Goal: Information Seeking & Learning: Understand process/instructions

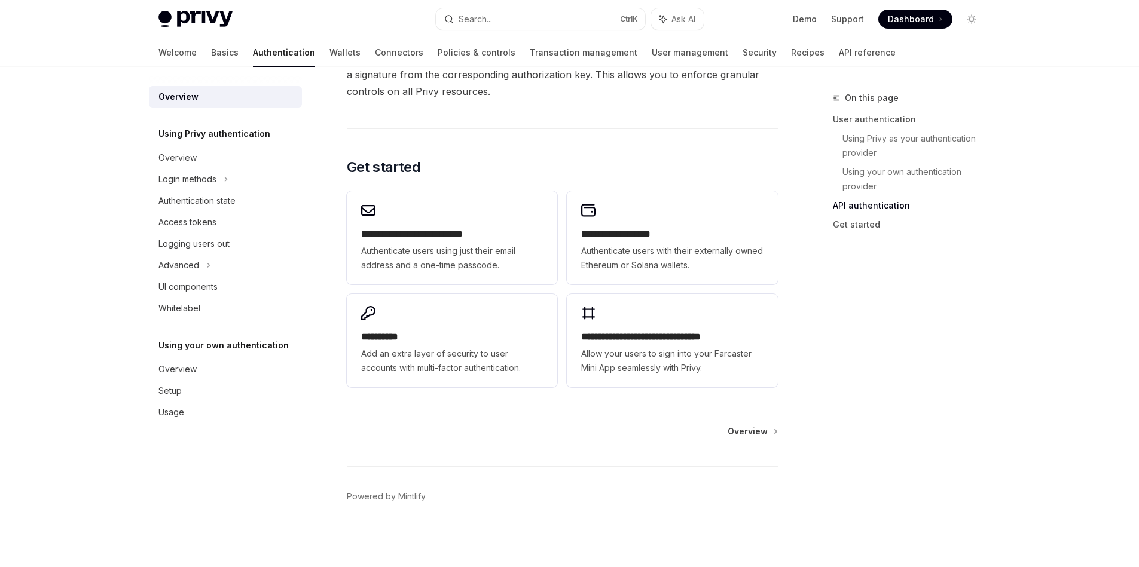
scroll to position [931, 0]
click at [190, 177] on div "Login methods" at bounding box center [187, 179] width 58 height 14
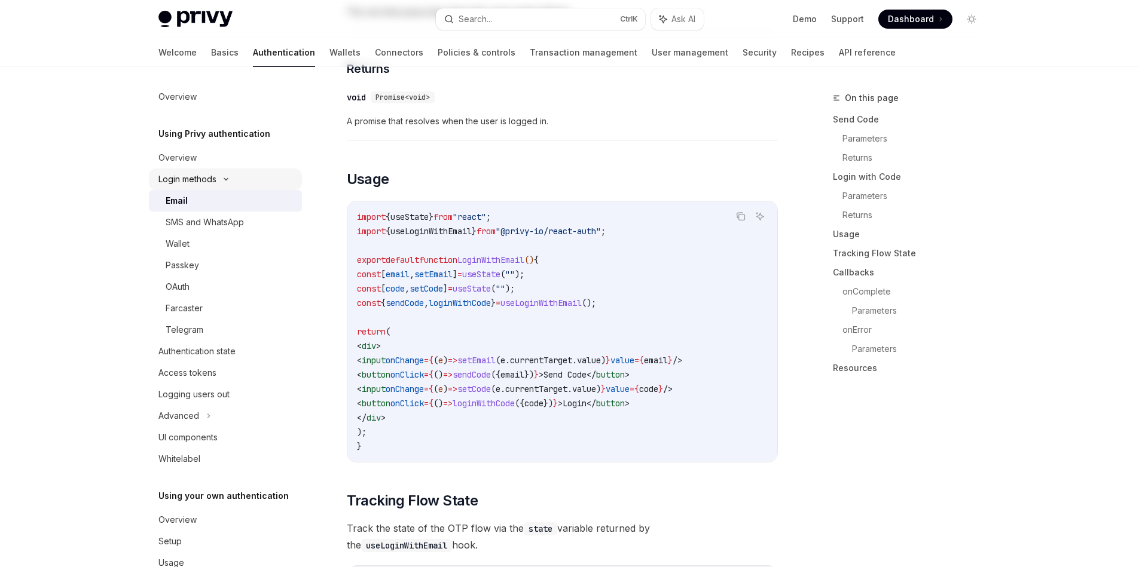
type textarea "*"
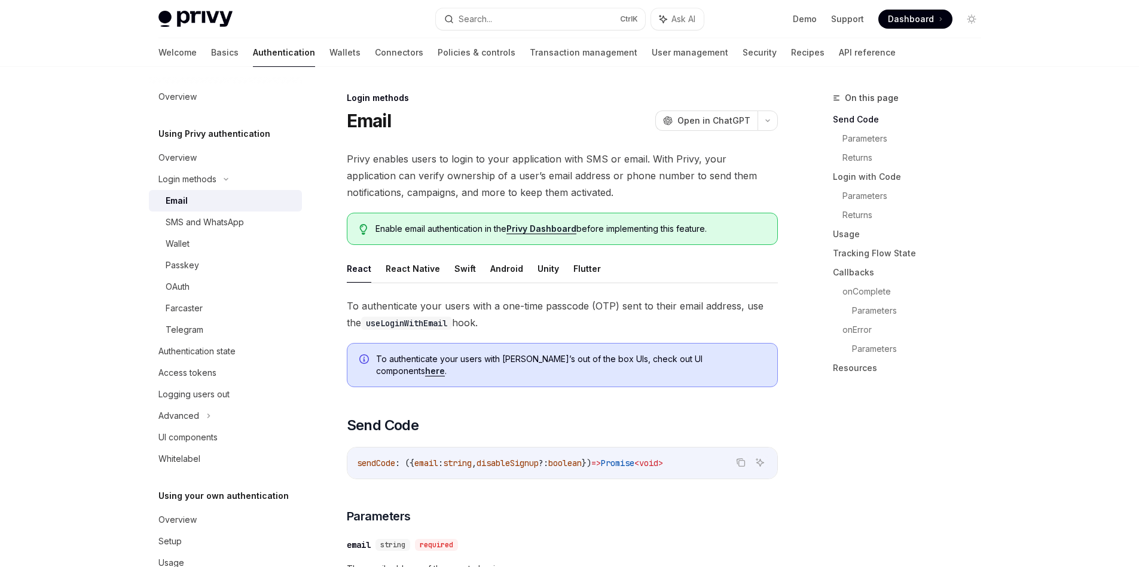
click at [683, 153] on span "Privy enables users to login to your application with SMS or email. With Privy,…" at bounding box center [562, 176] width 431 height 50
click at [676, 136] on div at bounding box center [676, 136] width 0 height 0
click at [215, 357] on div "Authentication state" at bounding box center [196, 351] width 77 height 14
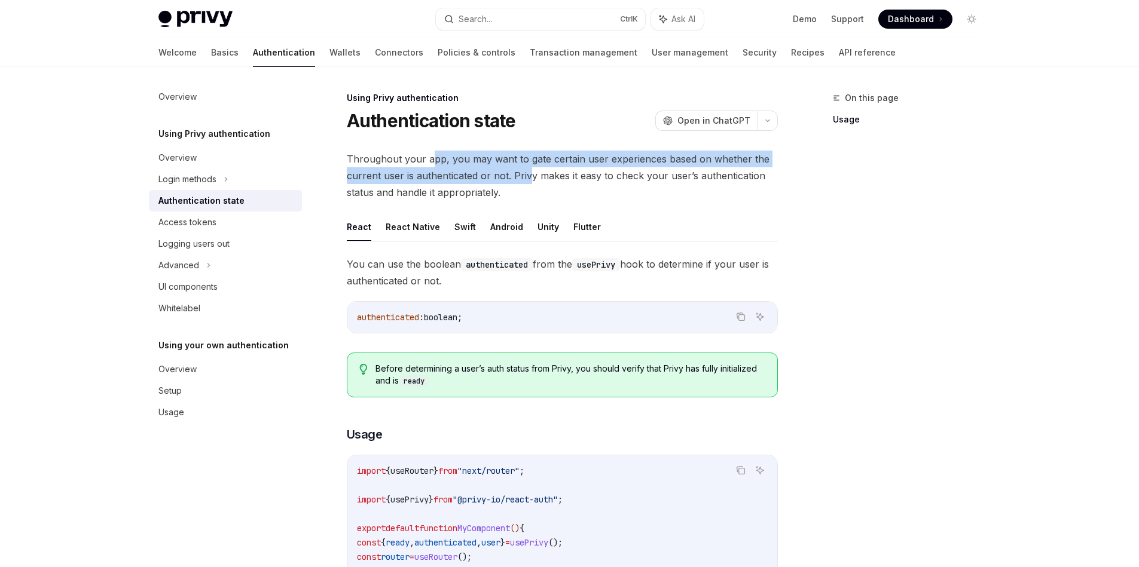
drag, startPoint x: 530, startPoint y: 184, endPoint x: 429, endPoint y: 158, distance: 103.5
click at [429, 158] on span "Throughout your app, you may want to gate certain user experiences based on whe…" at bounding box center [562, 176] width 431 height 50
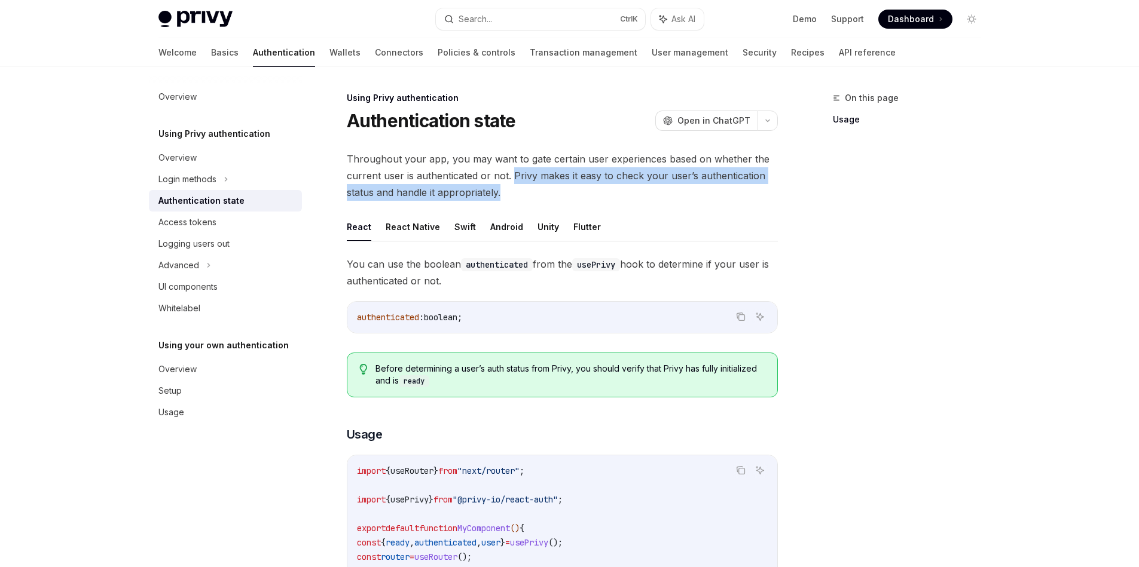
drag, startPoint x: 547, startPoint y: 193, endPoint x: 510, endPoint y: 175, distance: 40.9
click at [510, 175] on span "Throughout your app, you may want to gate certain user experiences based on whe…" at bounding box center [562, 176] width 431 height 50
click at [502, 153] on div at bounding box center [502, 153] width 0 height 0
click at [510, 193] on span "Throughout your app, you may want to gate certain user experiences based on whe…" at bounding box center [562, 176] width 431 height 50
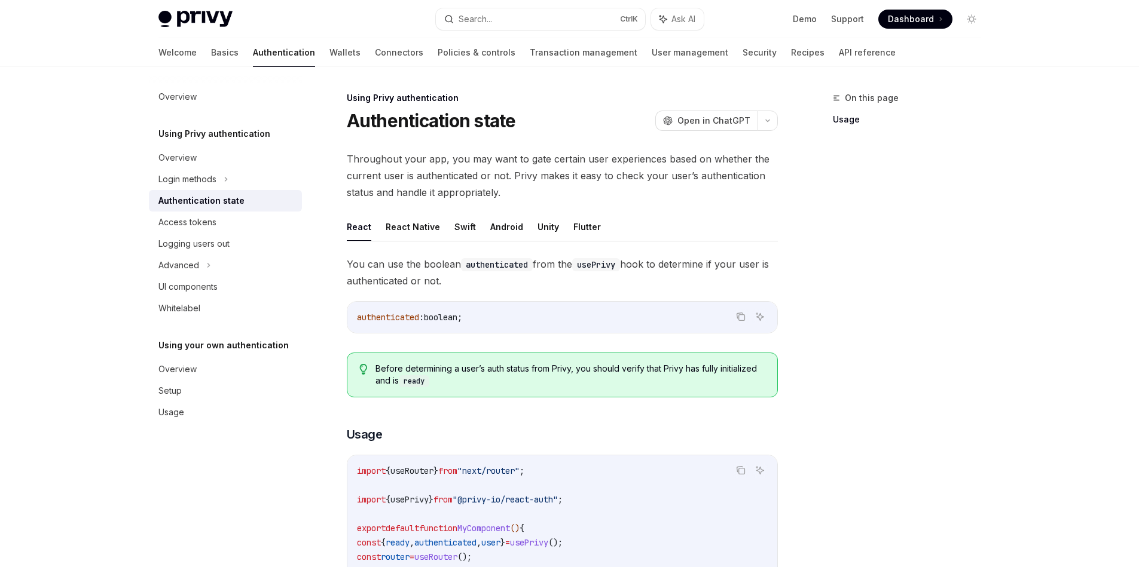
click at [459, 283] on span "You can use the boolean authenticated from the usePrivy hook to determine if yo…" at bounding box center [562, 272] width 431 height 33
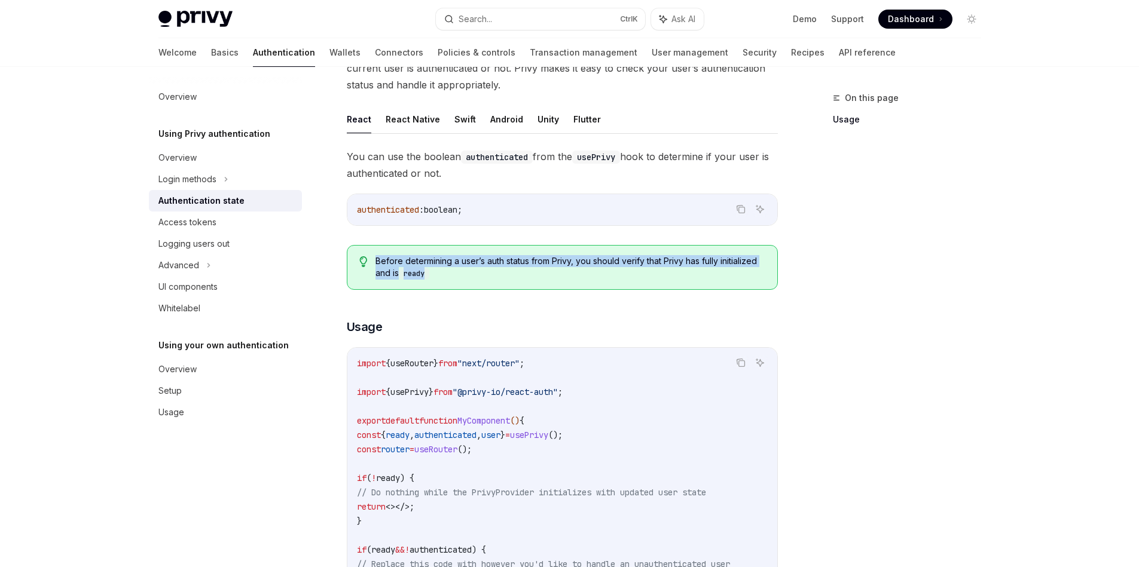
drag, startPoint x: 443, startPoint y: 276, endPoint x: 377, endPoint y: 261, distance: 68.2
click at [377, 261] on span "Before determining a user’s auth status from Privy, you should verify that Priv…" at bounding box center [569, 267] width 389 height 25
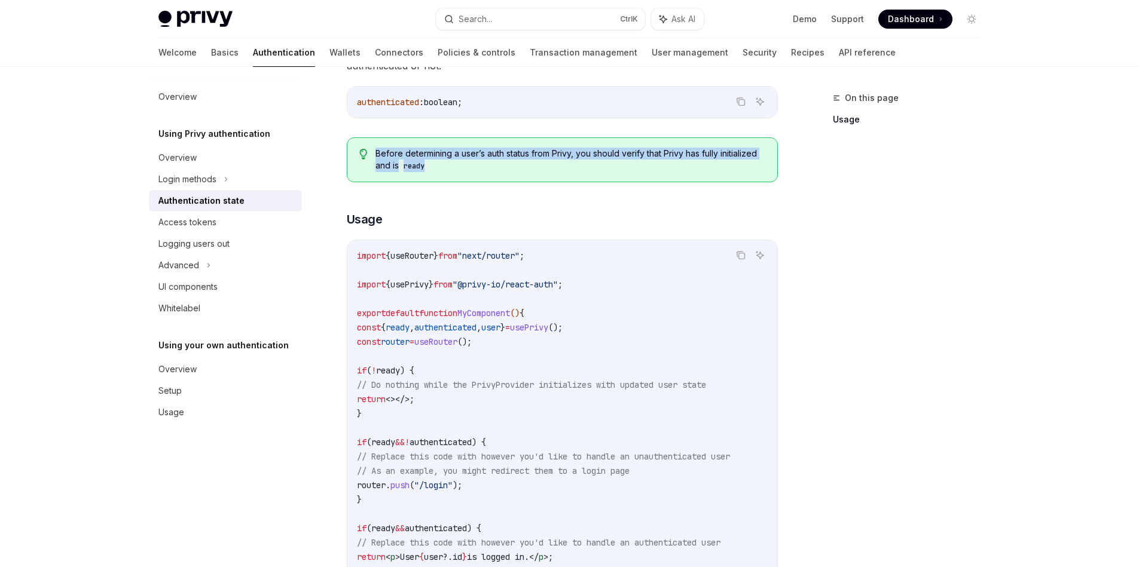
scroll to position [323, 0]
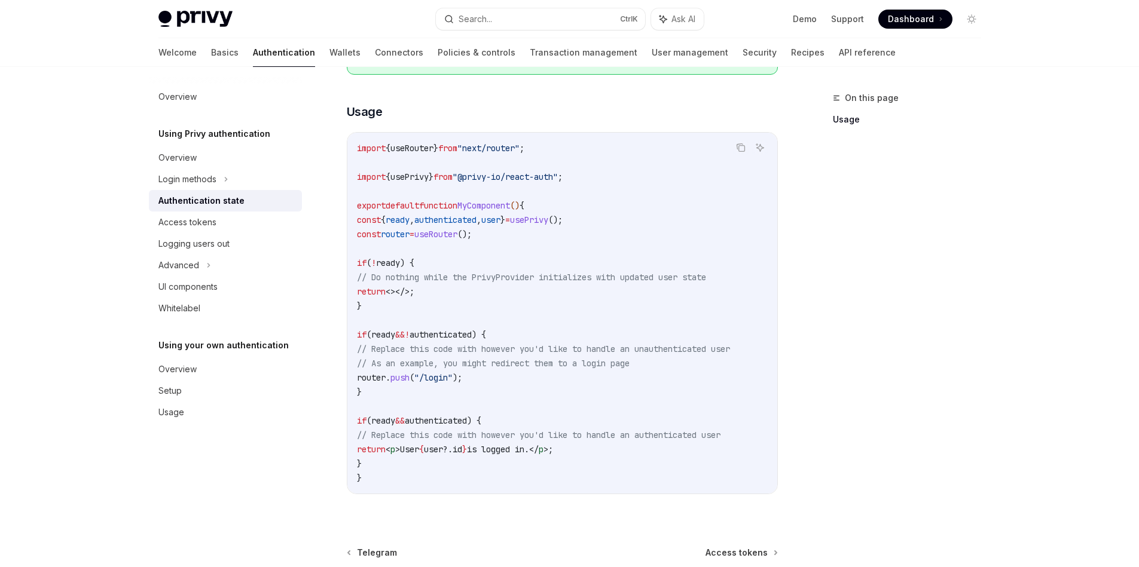
click at [445, 336] on span "authenticated" at bounding box center [441, 334] width 62 height 11
drag, startPoint x: 445, startPoint y: 336, endPoint x: 392, endPoint y: 340, distance: 54.0
click at [392, 340] on code "import { useRouter } from "next/router" ; import { usePrivy } from "@privy-io/r…" at bounding box center [562, 313] width 411 height 344
click at [410, 378] on span "push" at bounding box center [399, 377] width 19 height 11
click at [215, 221] on div "Access tokens" at bounding box center [187, 222] width 58 height 14
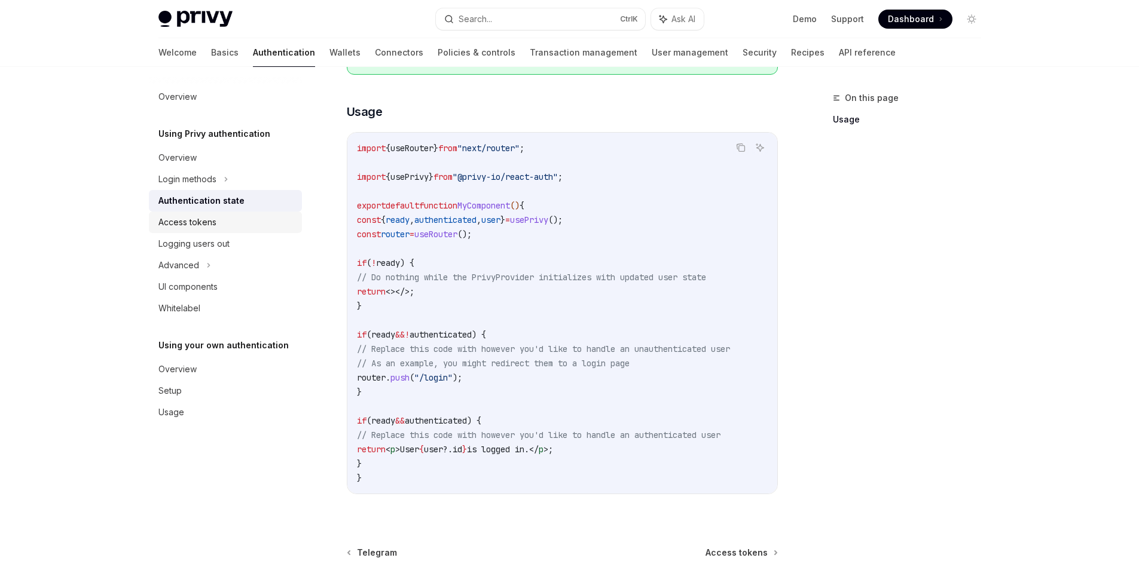
type textarea "*"
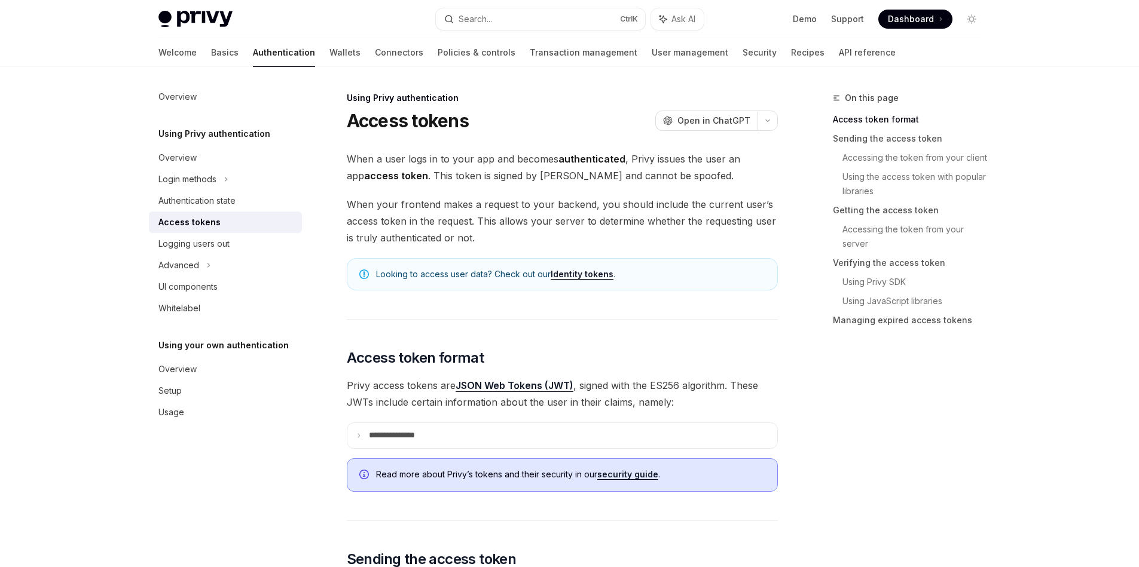
click at [584, 155] on strong "authenticated" at bounding box center [591, 159] width 67 height 12
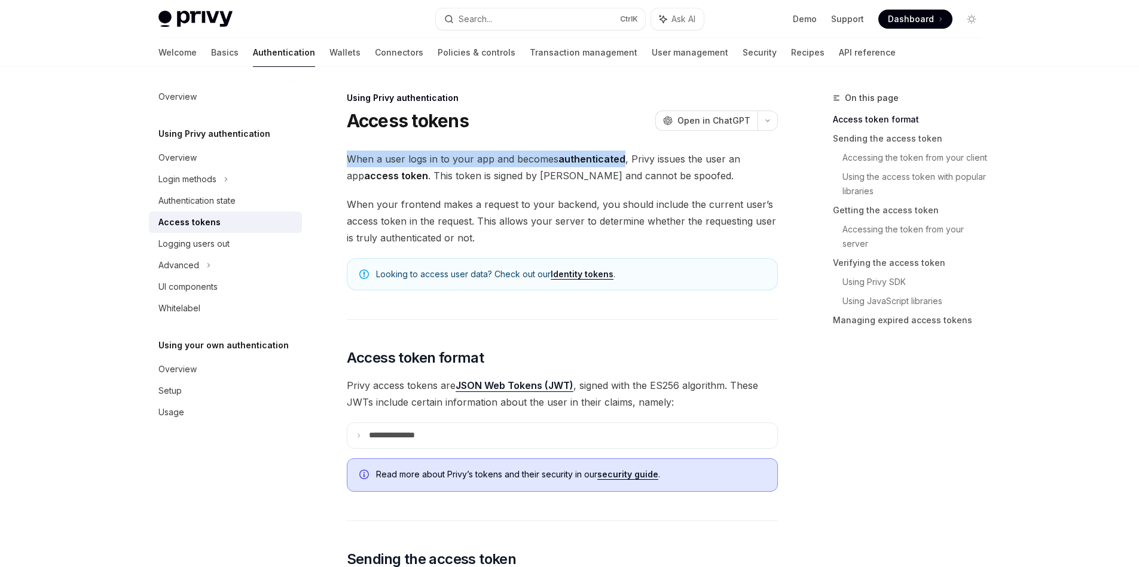
drag, startPoint x: 584, startPoint y: 155, endPoint x: 339, endPoint y: 158, distance: 244.5
click at [331, 136] on div at bounding box center [331, 136] width 0 height 0
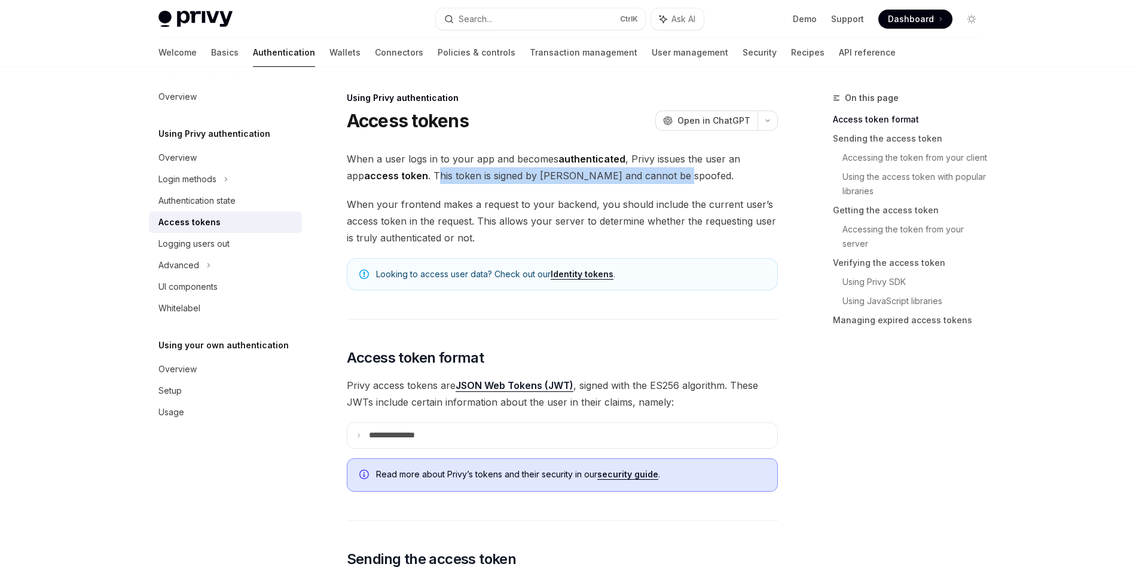
drag, startPoint x: 673, startPoint y: 173, endPoint x: 420, endPoint y: 175, distance: 252.9
click at [420, 175] on span "When a user logs in to your app and becomes authenticated , Privy issues the us…" at bounding box center [562, 167] width 431 height 33
click at [418, 171] on span "When a user logs in to your app and becomes authenticated , Privy issues the us…" at bounding box center [562, 167] width 431 height 33
drag, startPoint x: 418, startPoint y: 171, endPoint x: 630, endPoint y: 174, distance: 211.7
click at [630, 174] on span "When a user logs in to your app and becomes authenticated , Privy issues the us…" at bounding box center [562, 167] width 431 height 33
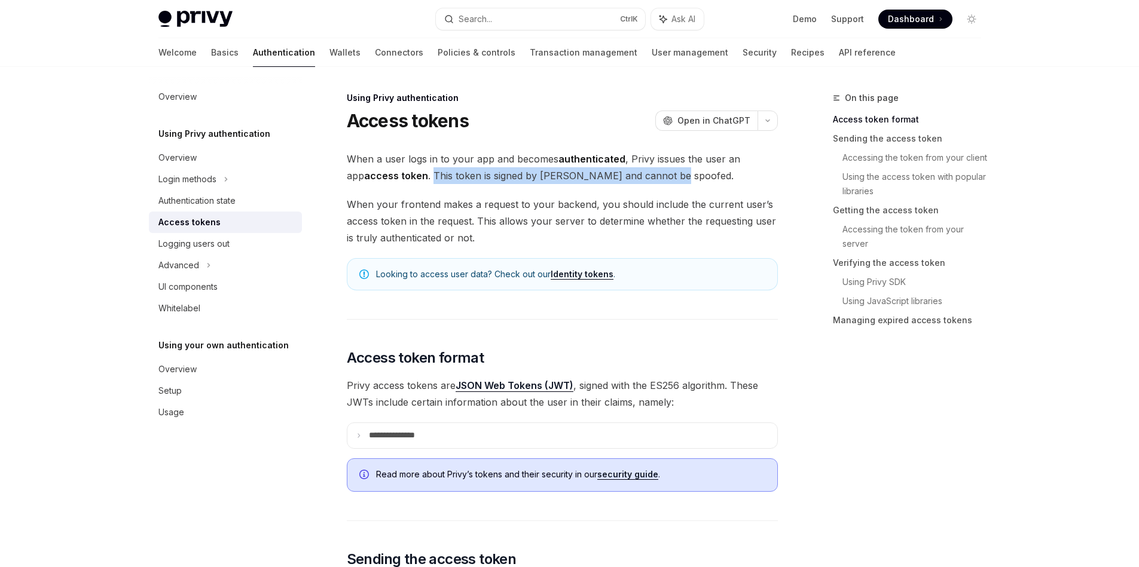
click at [622, 153] on div at bounding box center [622, 153] width 0 height 0
click at [659, 167] on span "When a user logs in to your app and becomes authenticated , Privy issues the us…" at bounding box center [562, 167] width 431 height 33
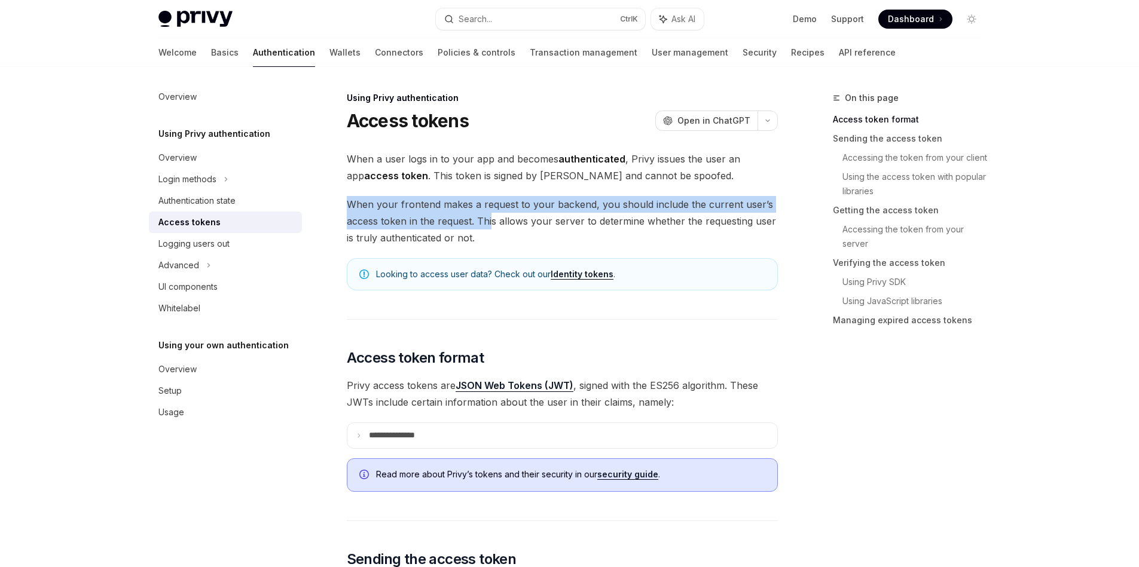
drag, startPoint x: 491, startPoint y: 227, endPoint x: 347, endPoint y: 204, distance: 146.0
click at [347, 204] on span "When your frontend makes a request to your backend, you should include the curr…" at bounding box center [562, 221] width 431 height 50
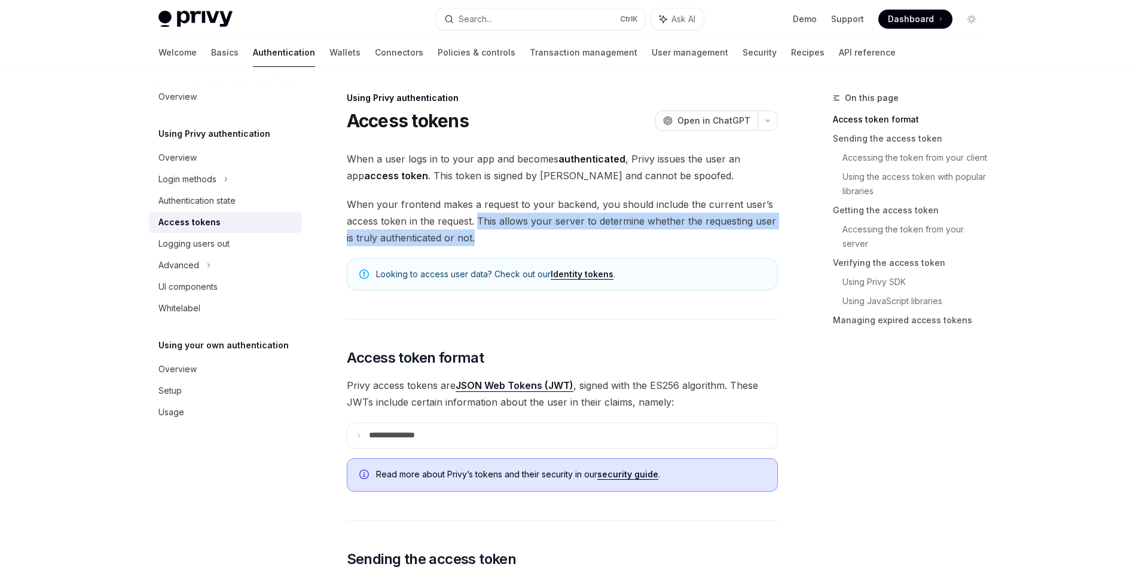
drag, startPoint x: 580, startPoint y: 234, endPoint x: 476, endPoint y: 228, distance: 104.2
click at [476, 228] on span "When your frontend makes a request to your backend, you should include the curr…" at bounding box center [562, 221] width 431 height 50
click at [468, 198] on div at bounding box center [468, 198] width 0 height 0
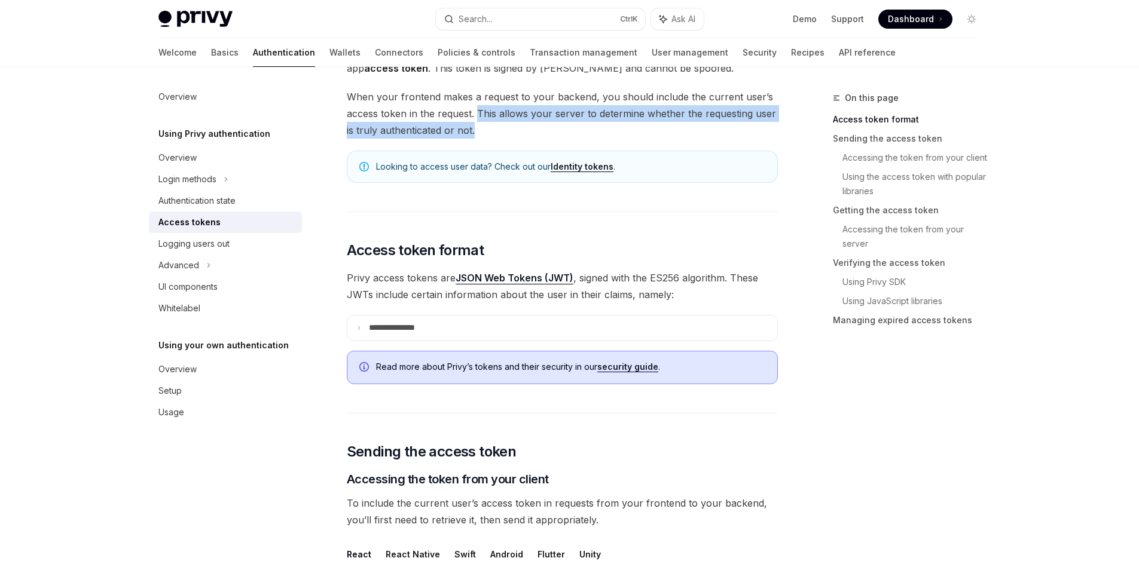
scroll to position [215, 0]
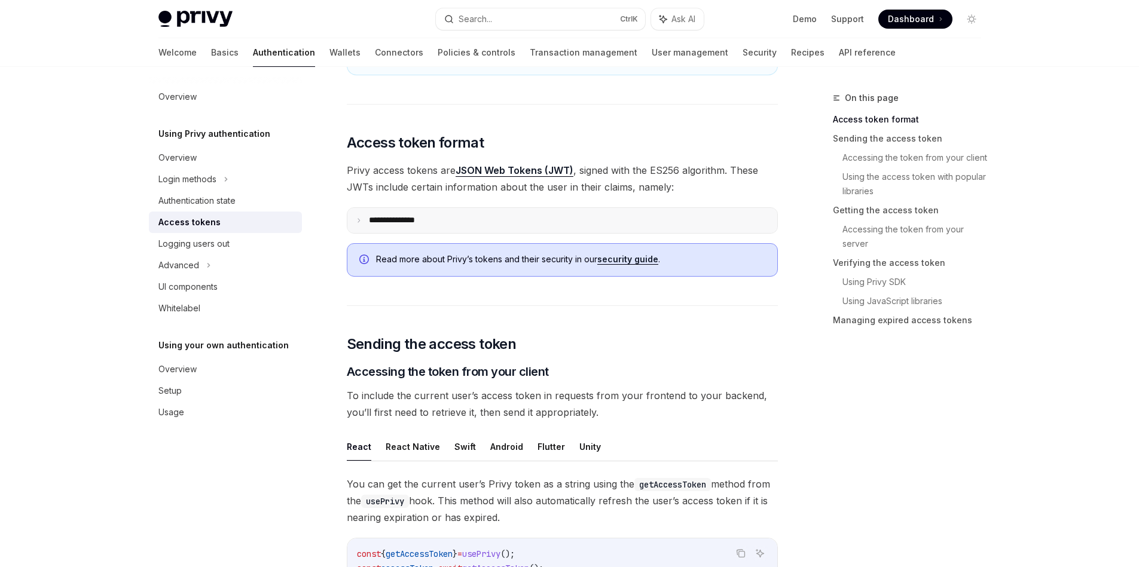
click at [481, 221] on summary "**********" at bounding box center [562, 220] width 430 height 25
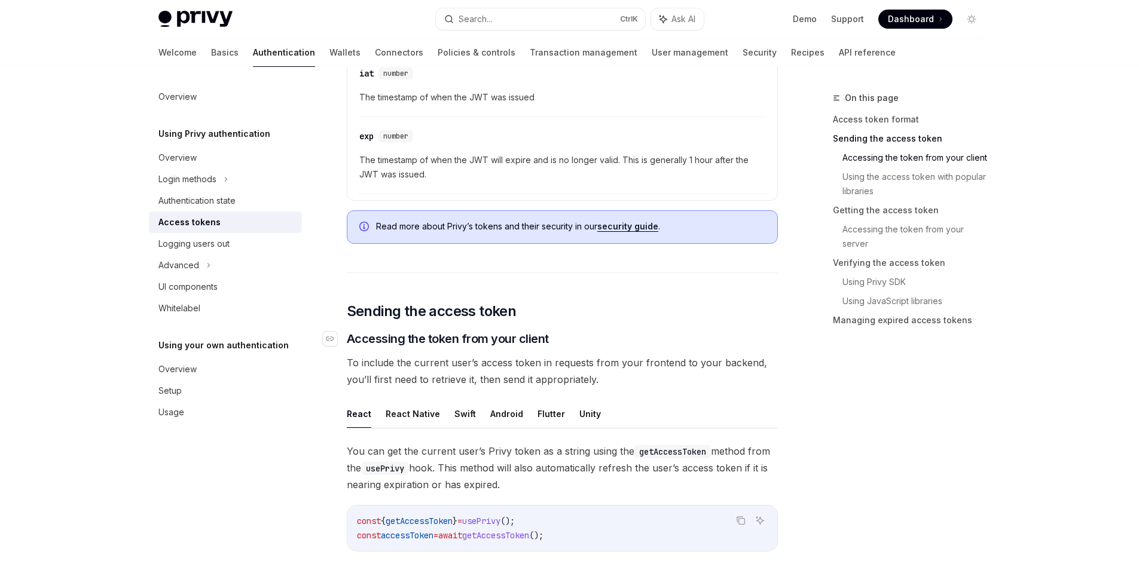
scroll to position [753, 0]
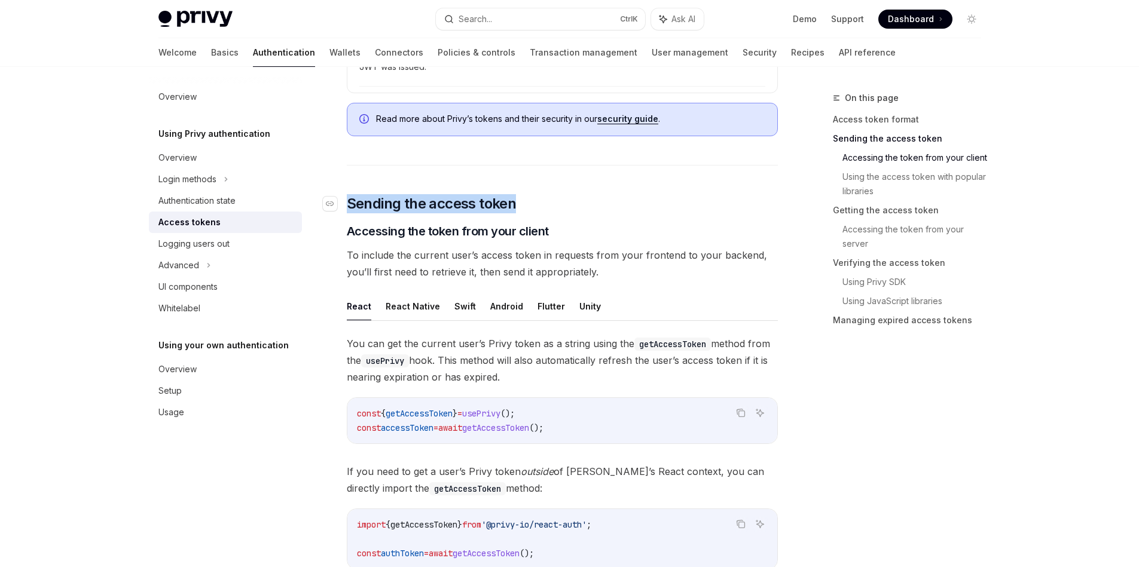
drag, startPoint x: 526, startPoint y: 203, endPoint x: 346, endPoint y: 203, distance: 180.0
click at [347, 203] on h2 "​ Sending the access token" at bounding box center [562, 203] width 431 height 19
click at [356, 235] on span "Accessing the token from your client" at bounding box center [448, 231] width 202 height 17
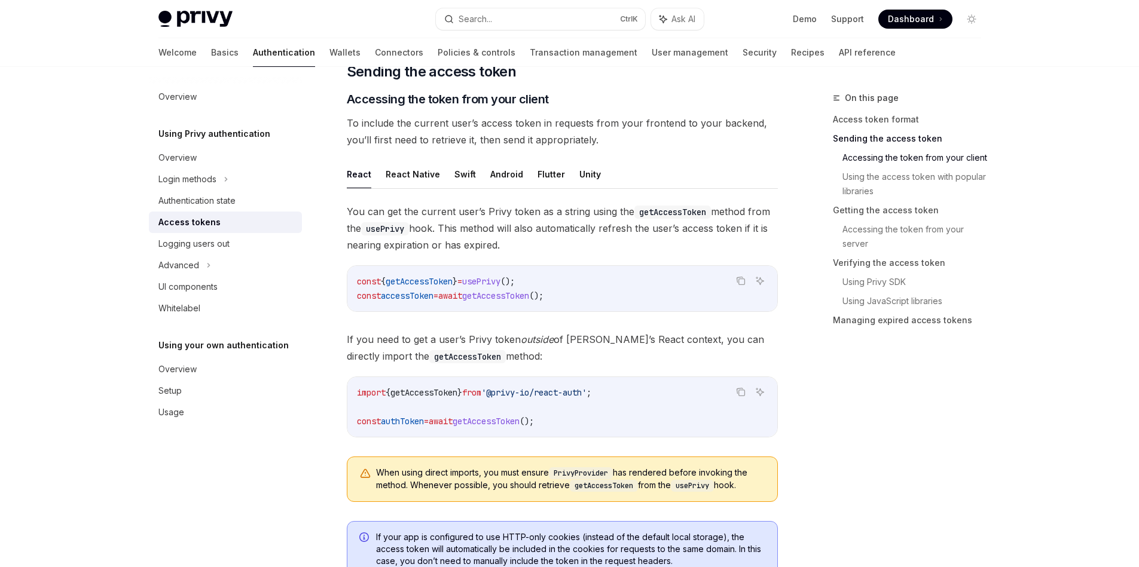
click at [356, 234] on span "You can get the current user’s Privy token as a string using the getAccessToken…" at bounding box center [562, 228] width 431 height 50
click at [527, 249] on span "You can get the current user’s Privy token as a string using the getAccessToken…" at bounding box center [562, 228] width 431 height 50
click at [421, 282] on span "getAccessToken" at bounding box center [419, 281] width 67 height 11
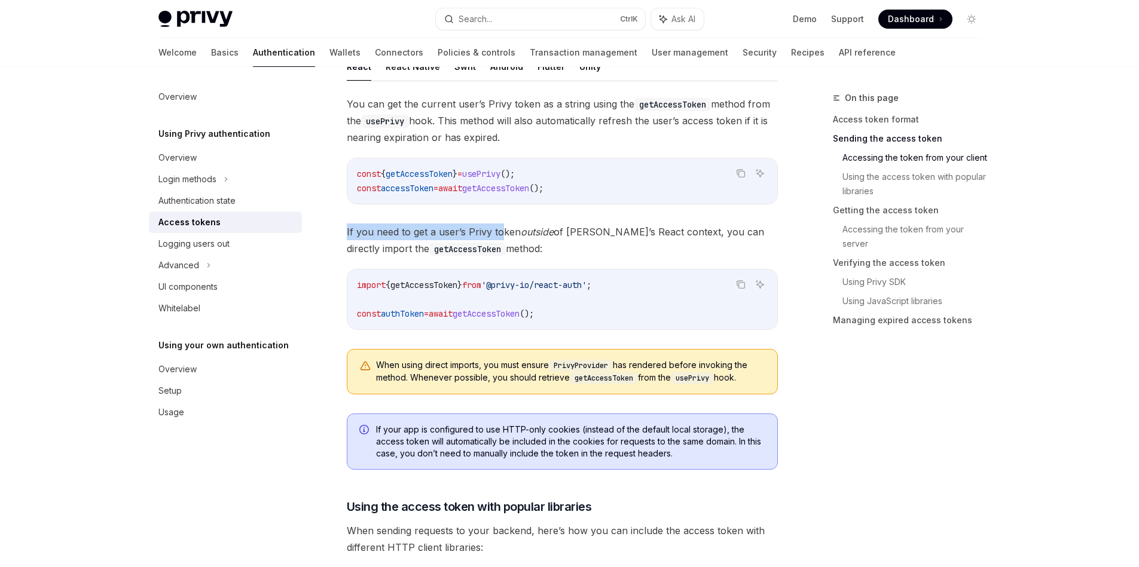
drag, startPoint x: 498, startPoint y: 239, endPoint x: 376, endPoint y: 223, distance: 123.0
click at [376, 224] on span "If you need to get a user’s Privy token outside of Privy’s React context, you c…" at bounding box center [562, 240] width 431 height 33
drag, startPoint x: 526, startPoint y: 253, endPoint x: 347, endPoint y: 237, distance: 179.5
click at [347, 237] on span "If you need to get a user’s Privy token outside of Privy’s React context, you c…" at bounding box center [562, 240] width 431 height 33
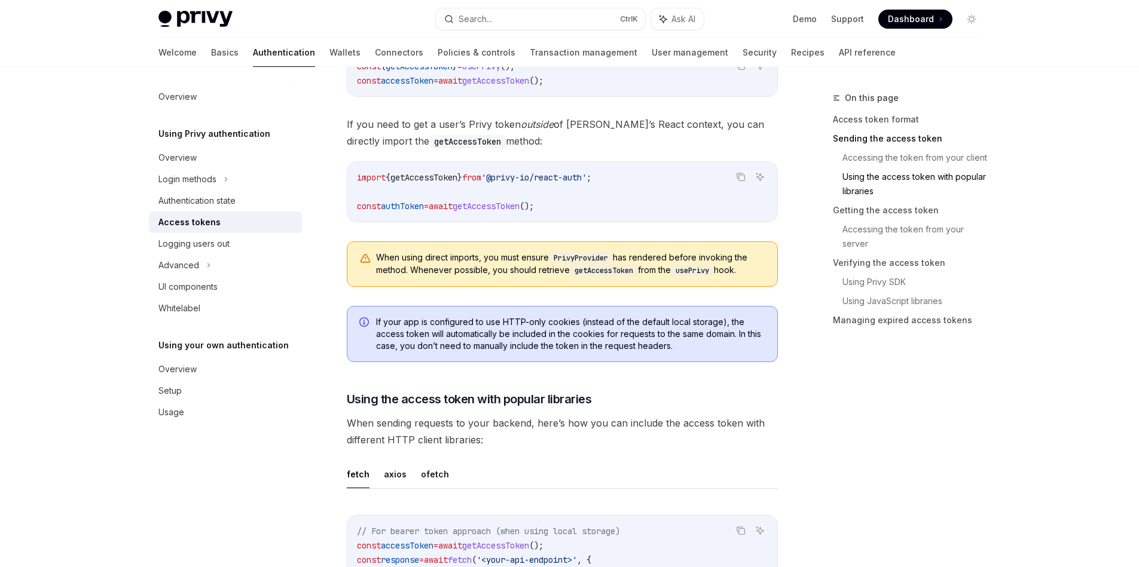
click at [485, 257] on span "When using direct imports, you must ensure PrivyProvider has rendered before in…" at bounding box center [570, 264] width 389 height 25
drag, startPoint x: 485, startPoint y: 257, endPoint x: 534, endPoint y: 259, distance: 49.1
click at [534, 259] on span "When using direct imports, you must ensure PrivyProvider has rendered before in…" at bounding box center [570, 264] width 389 height 25
click at [626, 253] on span "When using direct imports, you must ensure PrivyProvider has rendered before in…" at bounding box center [570, 264] width 389 height 25
click at [626, 254] on span "When using direct imports, you must ensure PrivyProvider has rendered before in…" at bounding box center [570, 264] width 389 height 25
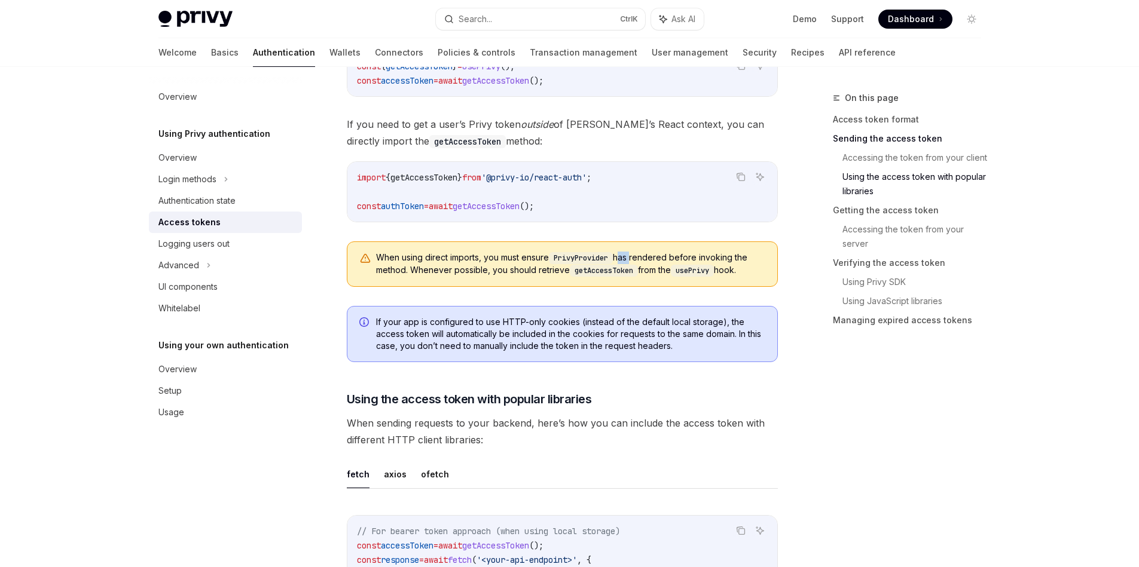
click at [482, 277] on div "When using direct imports, you must ensure PrivyProvider has rendered before in…" at bounding box center [562, 264] width 431 height 45
click at [466, 274] on span "When using direct imports, you must ensure PrivyProvider has rendered before in…" at bounding box center [570, 264] width 389 height 25
click at [584, 321] on span "If your app is configured to use HTTP-only cookies (instead of the default loca…" at bounding box center [570, 334] width 389 height 36
drag, startPoint x: 584, startPoint y: 322, endPoint x: 722, endPoint y: 322, distance: 138.7
click at [722, 322] on span "If your app is configured to use HTTP-only cookies (instead of the default loca…" at bounding box center [570, 334] width 389 height 36
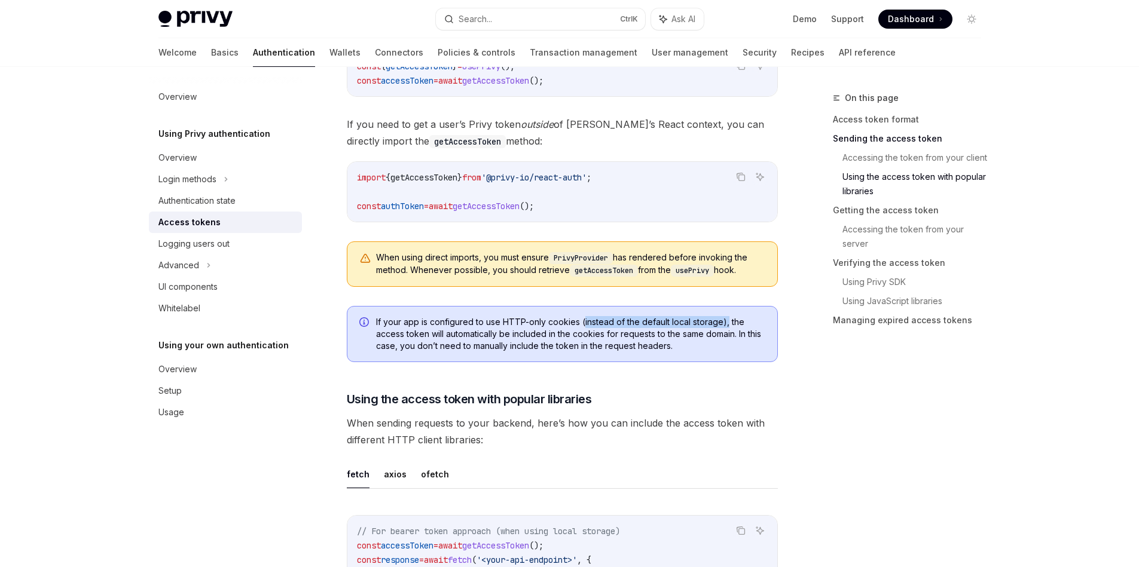
click at [726, 322] on span "If your app is configured to use HTTP-only cookies (instead of the default loca…" at bounding box center [570, 334] width 389 height 36
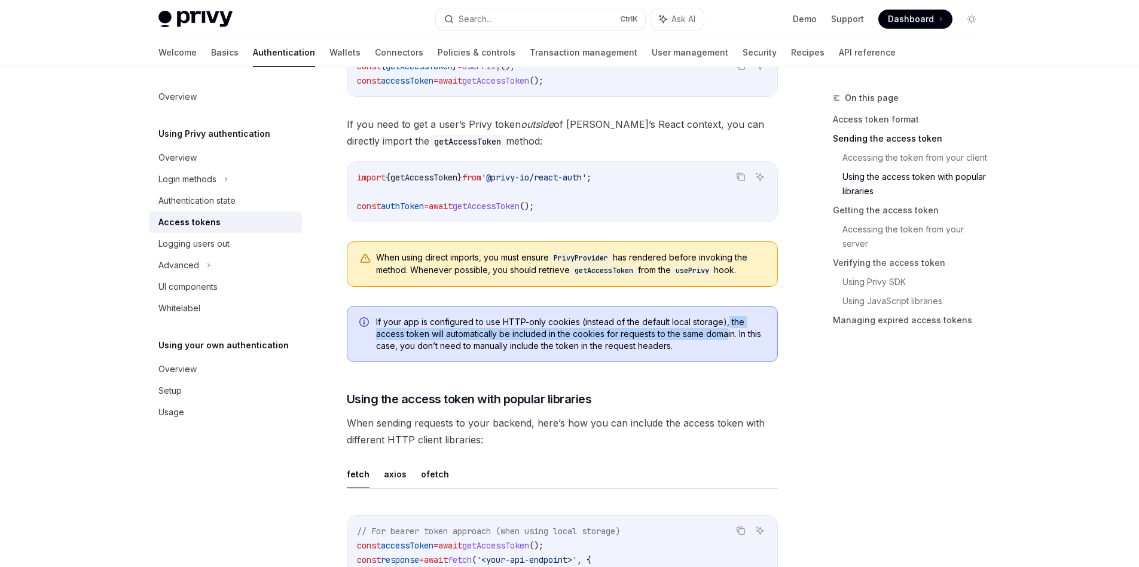
drag, startPoint x: 726, startPoint y: 322, endPoint x: 728, endPoint y: 337, distance: 14.5
click at [728, 337] on span "If your app is configured to use HTTP-only cookies (instead of the default loca…" at bounding box center [570, 334] width 389 height 36
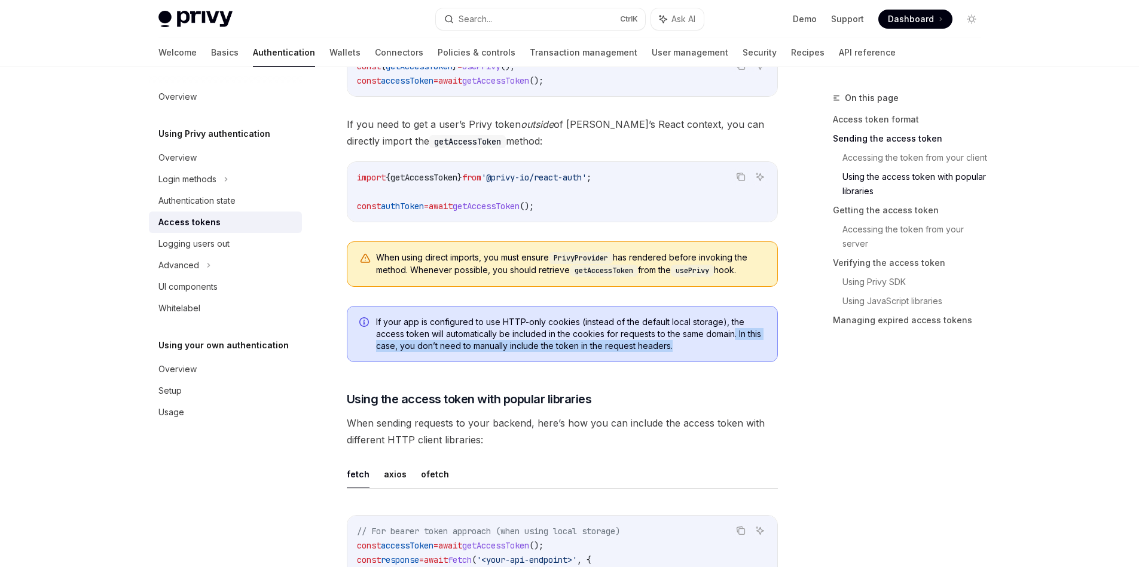
drag, startPoint x: 735, startPoint y: 336, endPoint x: 735, endPoint y: 347, distance: 10.8
click at [735, 347] on span "If your app is configured to use HTTP-only cookies (instead of the default loca…" at bounding box center [570, 334] width 389 height 36
click at [727, 352] on div at bounding box center [727, 352] width 0 height 0
click at [527, 446] on span "When sending requests to your backend, here’s how you can include the access to…" at bounding box center [562, 431] width 431 height 33
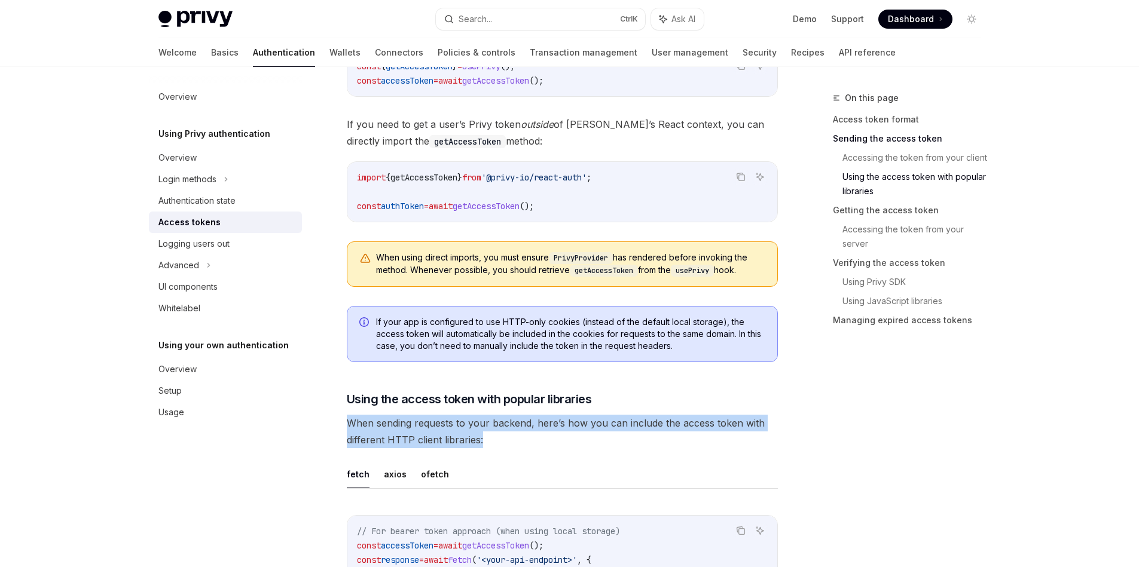
drag, startPoint x: 527, startPoint y: 446, endPoint x: 329, endPoint y: 421, distance: 199.4
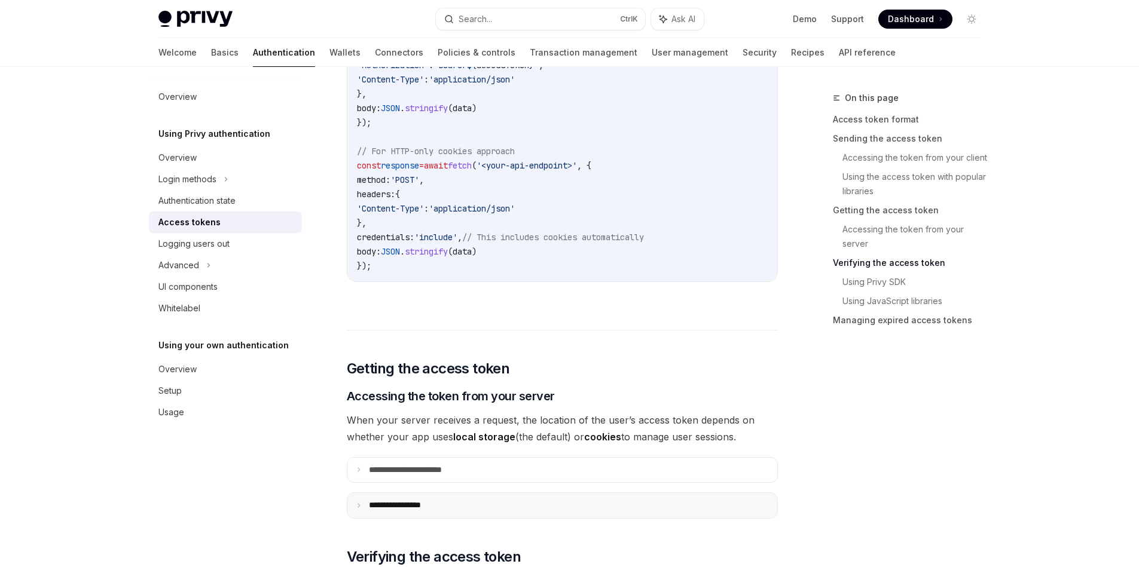
scroll to position [1746, 0]
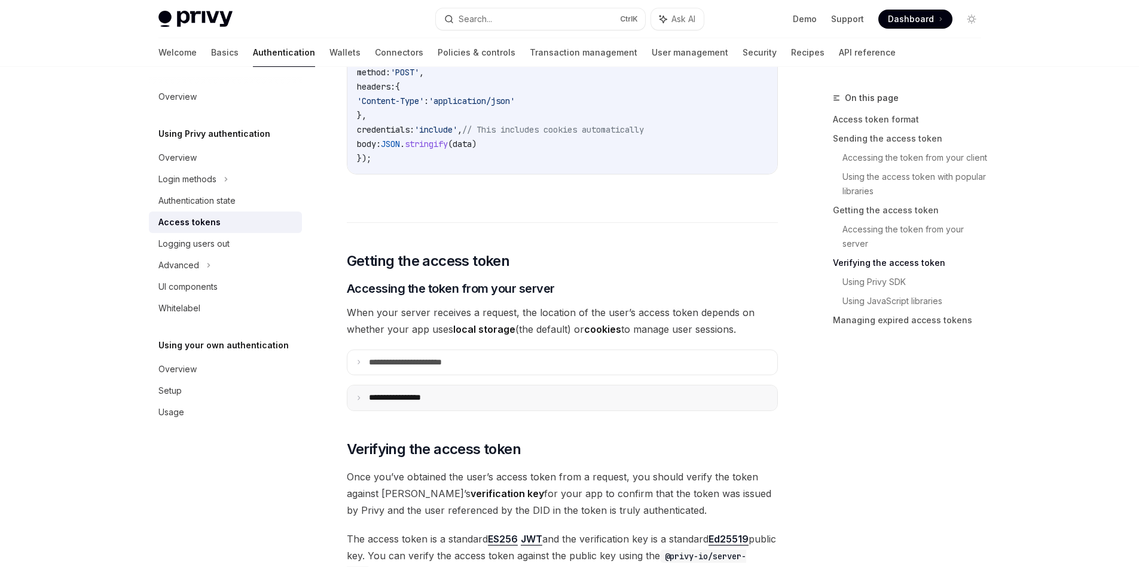
click at [441, 389] on summary "**********" at bounding box center [562, 398] width 430 height 25
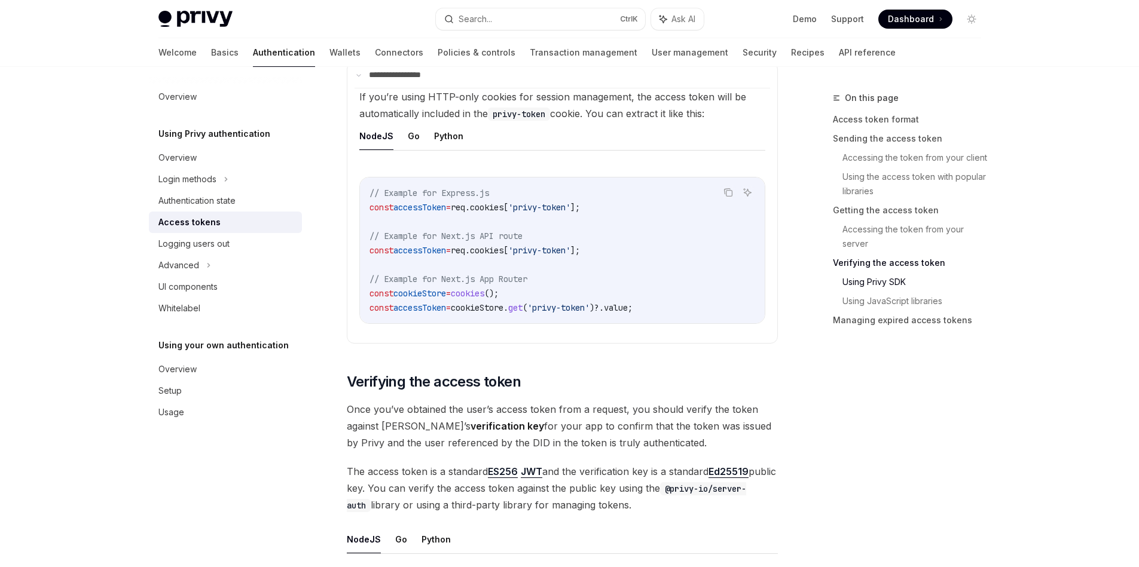
scroll to position [2177, 0]
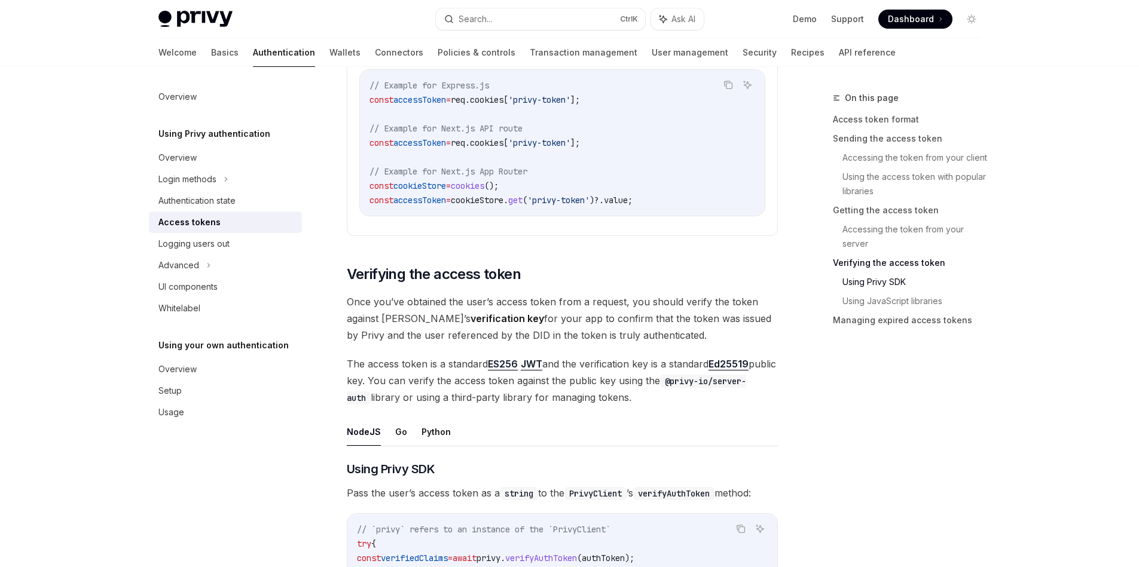
click at [356, 304] on span "Once you’ve obtained the user’s access token from a request, you should verify …" at bounding box center [562, 319] width 431 height 50
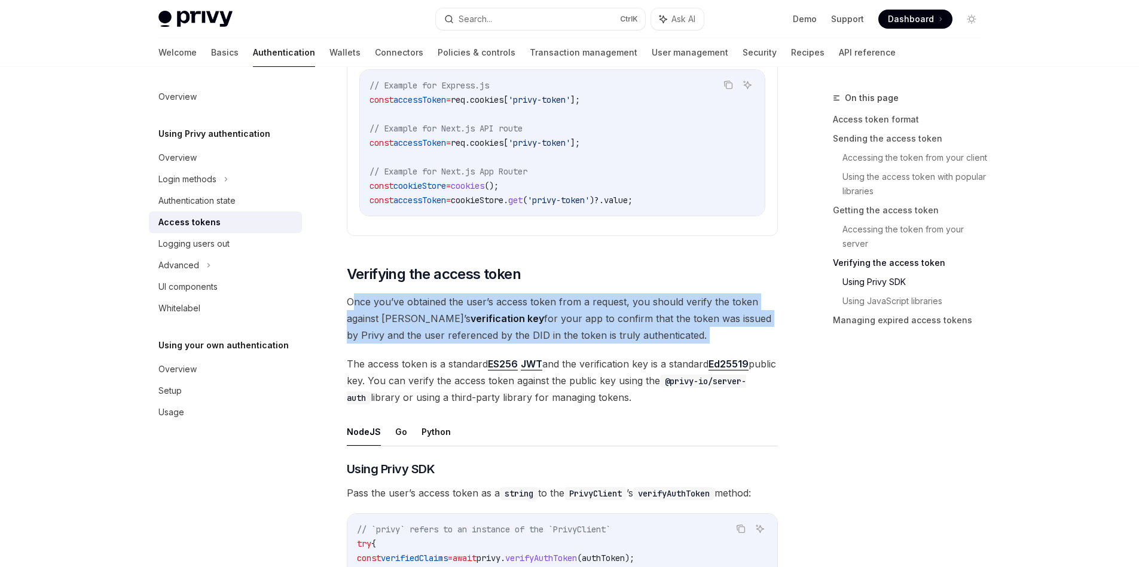
drag, startPoint x: 356, startPoint y: 307, endPoint x: 619, endPoint y: 346, distance: 266.6
click at [639, 334] on span "Once you’ve obtained the user’s access token from a request, you should verify …" at bounding box center [562, 319] width 431 height 50
click at [654, 339] on span "Once you’ve obtained the user’s access token from a request, you should verify …" at bounding box center [562, 319] width 431 height 50
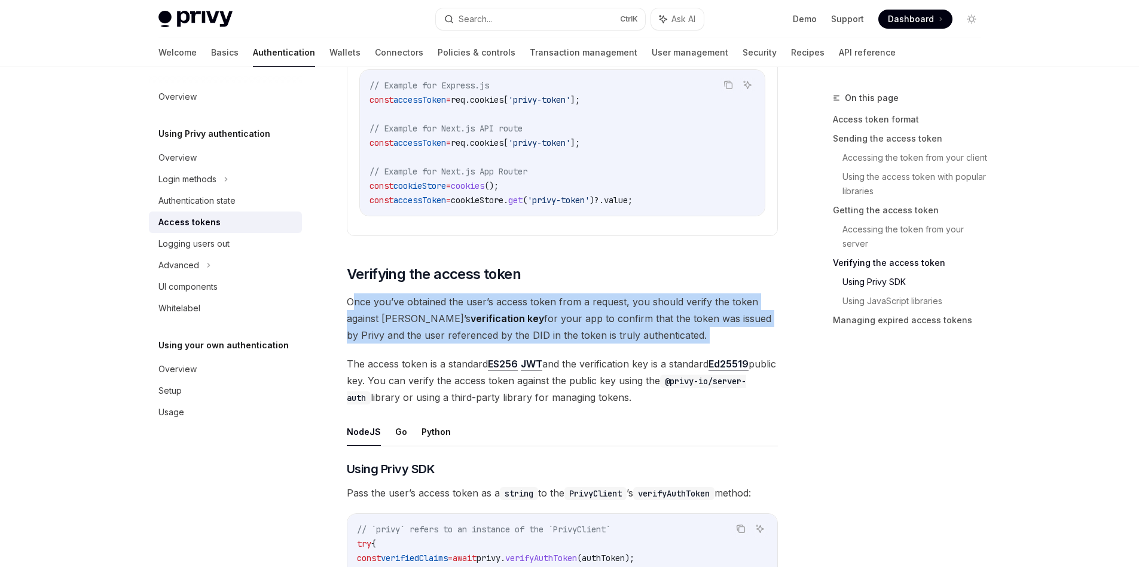
click at [652, 339] on span "Once you’ve obtained the user’s access token from a request, you should verify …" at bounding box center [562, 319] width 431 height 50
click at [642, 336] on span "Once you’ve obtained the user’s access token from a request, you should verify …" at bounding box center [562, 319] width 431 height 50
drag, startPoint x: 642, startPoint y: 336, endPoint x: 348, endPoint y: 289, distance: 297.8
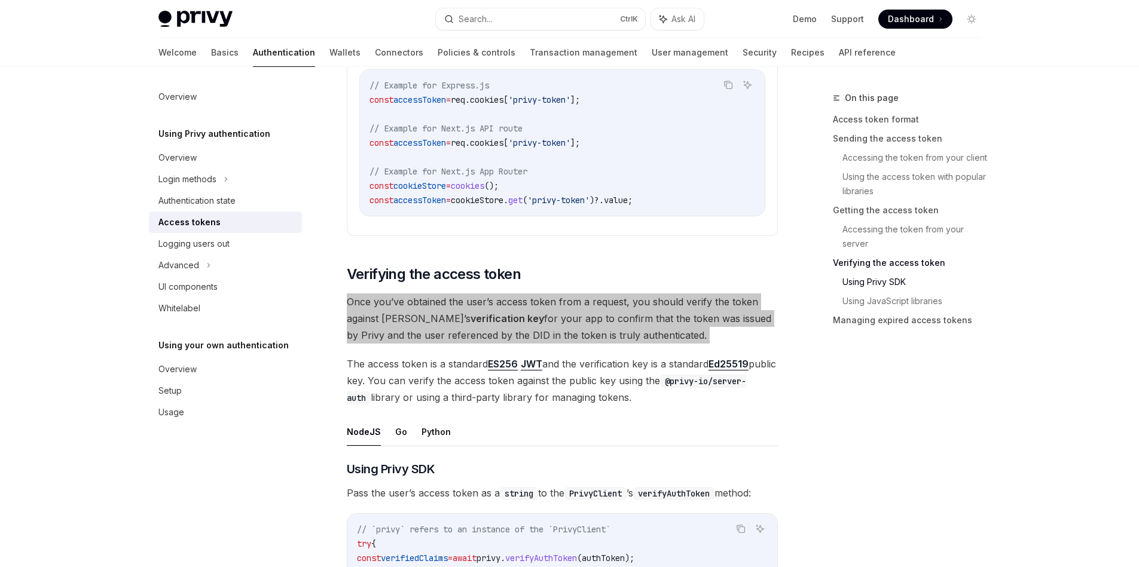
scroll to position [2284, 0]
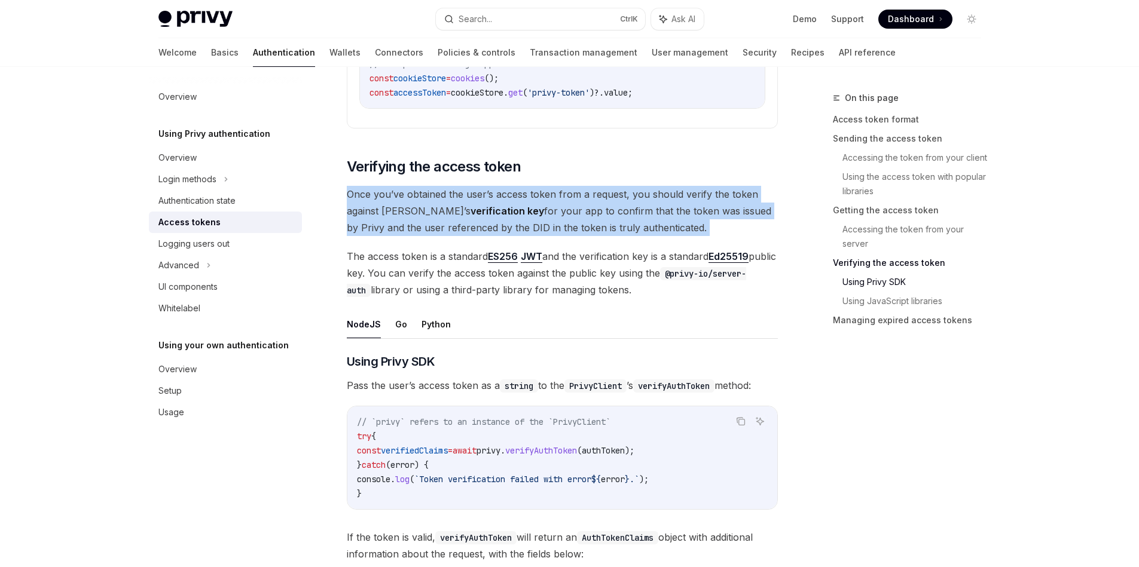
click at [347, 256] on span "The access token is a standard ES256 JWT and the verification key is a standard…" at bounding box center [562, 273] width 431 height 50
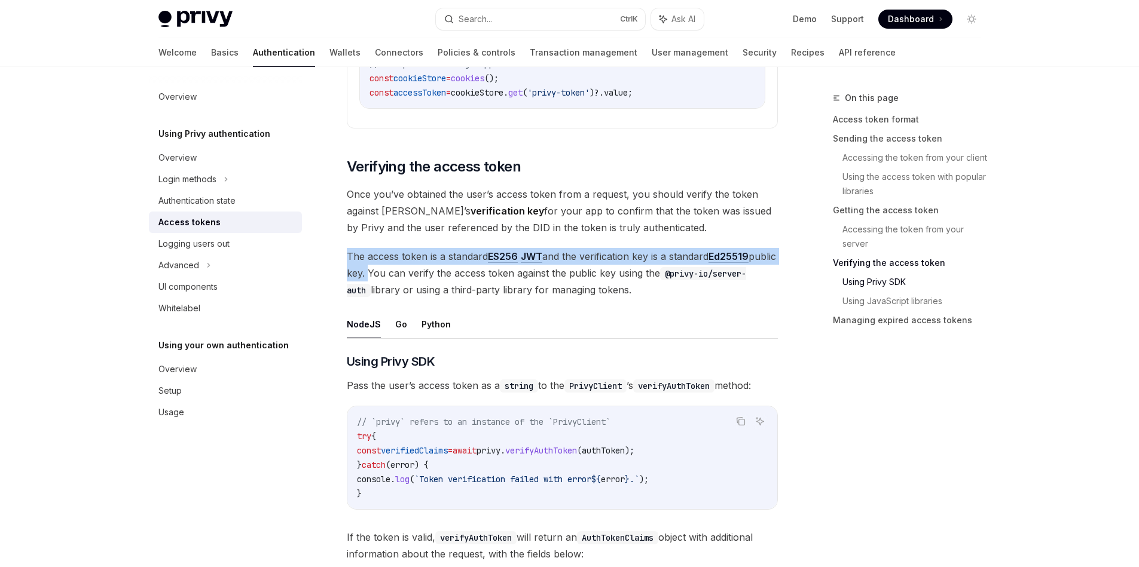
drag, startPoint x: 347, startPoint y: 256, endPoint x: 392, endPoint y: 273, distance: 47.9
click at [392, 273] on span "The access token is a standard ES256 JWT and the verification key is a standard…" at bounding box center [562, 273] width 431 height 50
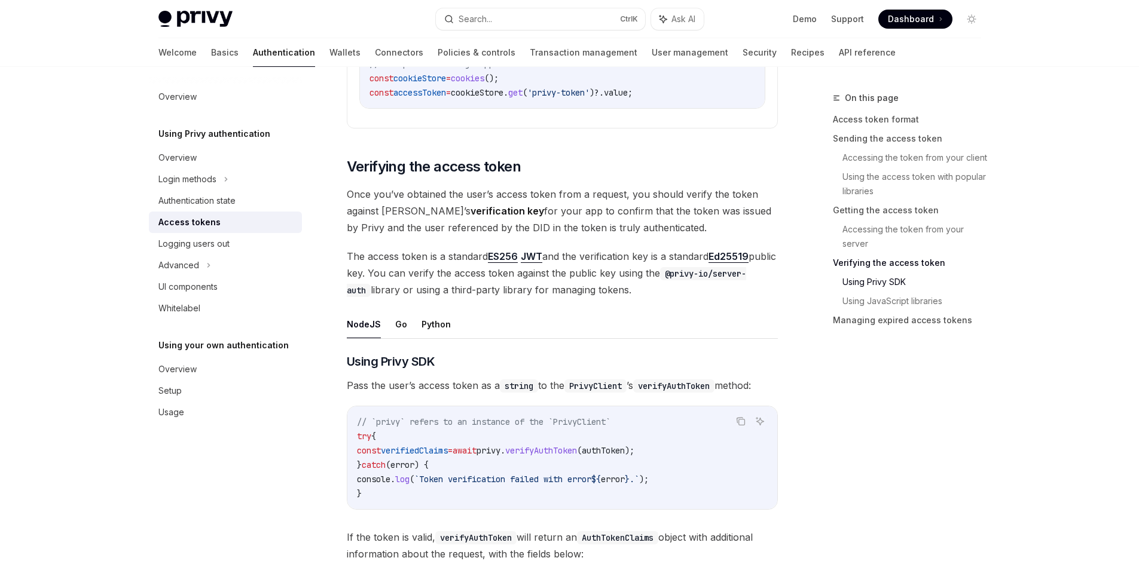
click at [401, 274] on span "The access token is a standard ES256 JWT and the verification key is a standard…" at bounding box center [562, 273] width 431 height 50
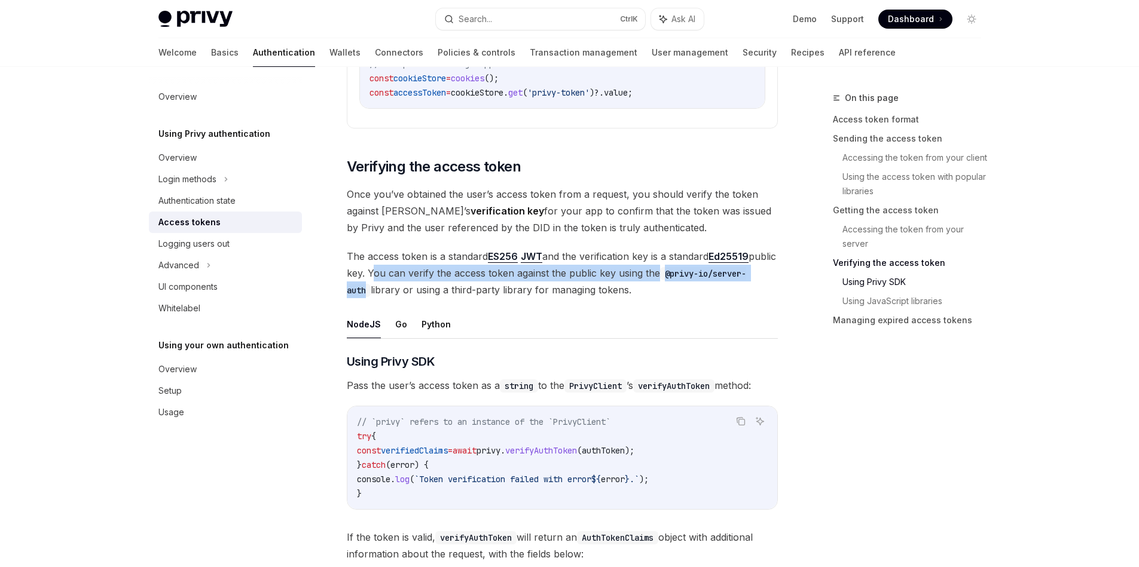
drag, startPoint x: 401, startPoint y: 274, endPoint x: 411, endPoint y: 288, distance: 17.1
click at [411, 288] on span "The access token is a standard ES256 JWT and the verification key is a standard…" at bounding box center [562, 273] width 431 height 50
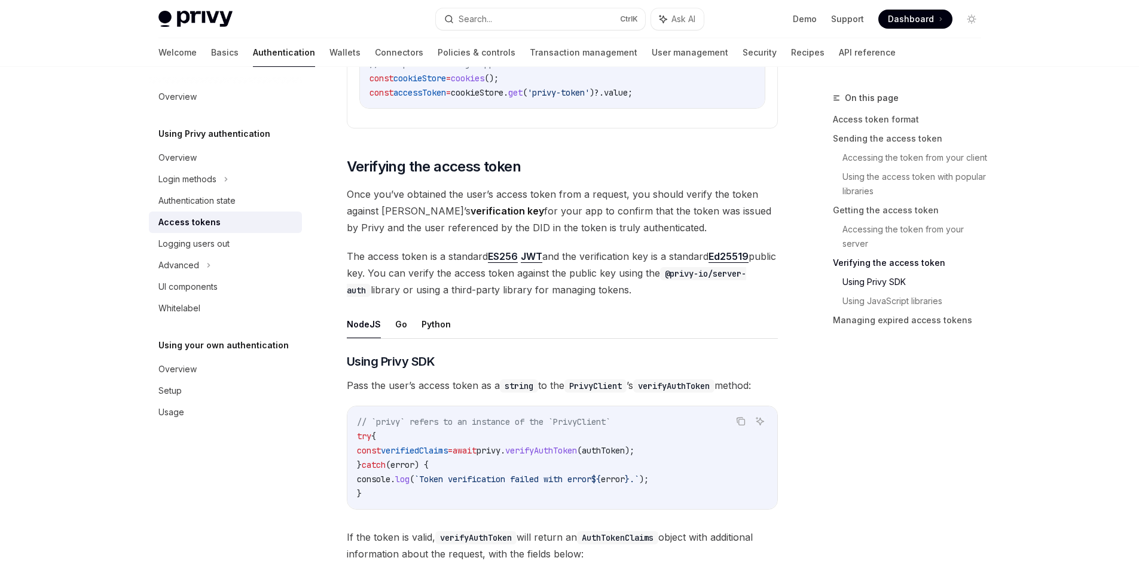
click at [417, 295] on code "@privy-io/server-auth" at bounding box center [546, 282] width 399 height 30
click at [428, 289] on span "The access token is a standard ES256 JWT and the verification key is a standard…" at bounding box center [562, 273] width 431 height 50
drag, startPoint x: 428, startPoint y: 289, endPoint x: 675, endPoint y: 292, distance: 246.9
click at [675, 292] on span "The access token is a standard ES256 JWT and the verification key is a standard…" at bounding box center [562, 273] width 431 height 50
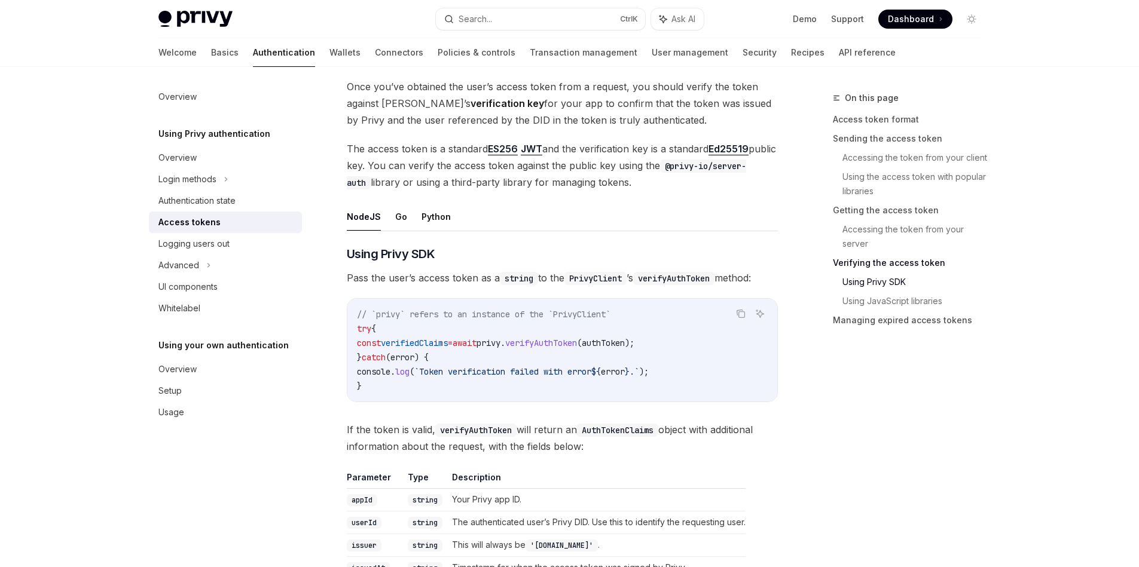
click at [356, 278] on span "Pass the user’s access token as a string to the PrivyClient ’s verifyAuthToken …" at bounding box center [562, 278] width 431 height 17
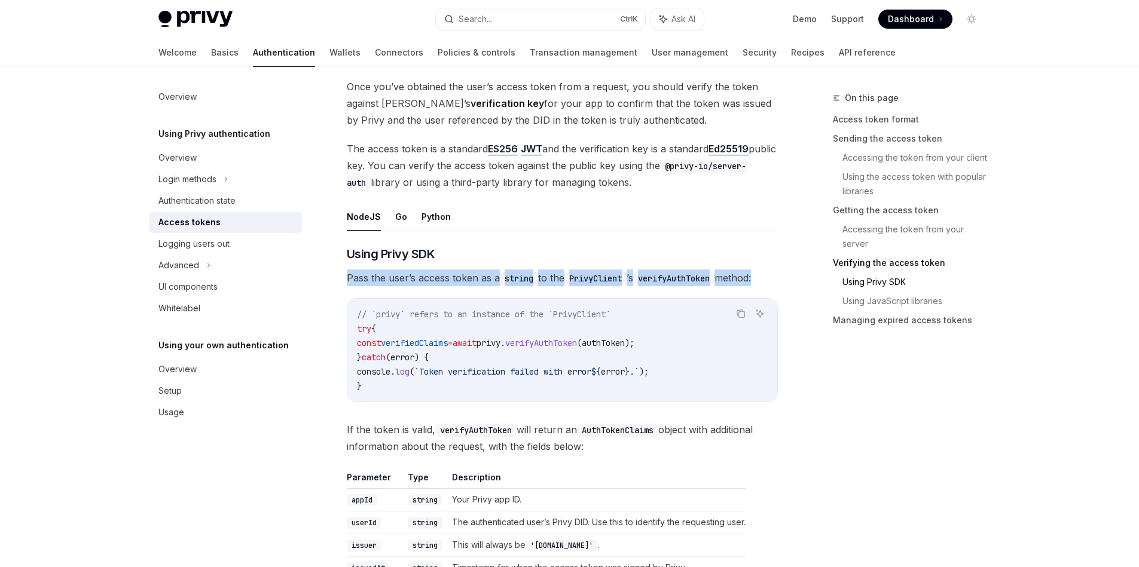
drag, startPoint x: 356, startPoint y: 278, endPoint x: 738, endPoint y: 277, distance: 382.0
click at [738, 277] on span "Pass the user’s access token as a string to the PrivyClient ’s verifyAuthToken …" at bounding box center [562, 278] width 431 height 17
click at [731, 255] on div at bounding box center [731, 255] width 0 height 0
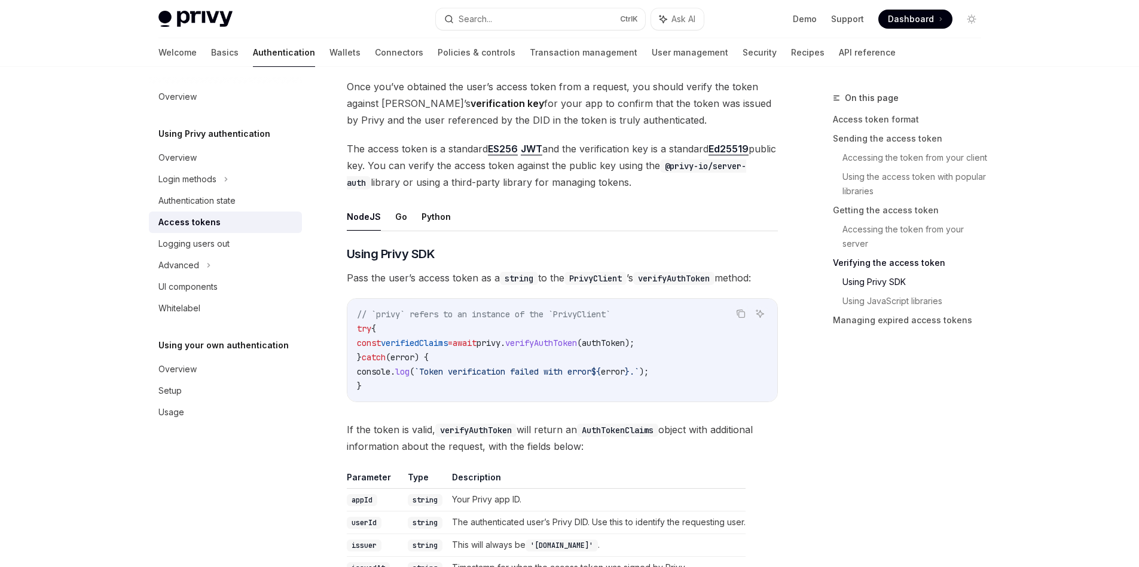
drag, startPoint x: 377, startPoint y: 387, endPoint x: 374, endPoint y: 379, distance: 8.9
click at [374, 379] on code "// `privy` refers to an instance of the `PrivyClient` try { const verifiedClaim…" at bounding box center [562, 350] width 411 height 86
click at [393, 347] on span "verifiedClaims" at bounding box center [414, 343] width 67 height 11
click at [406, 344] on span "verifiedClaims" at bounding box center [414, 343] width 67 height 11
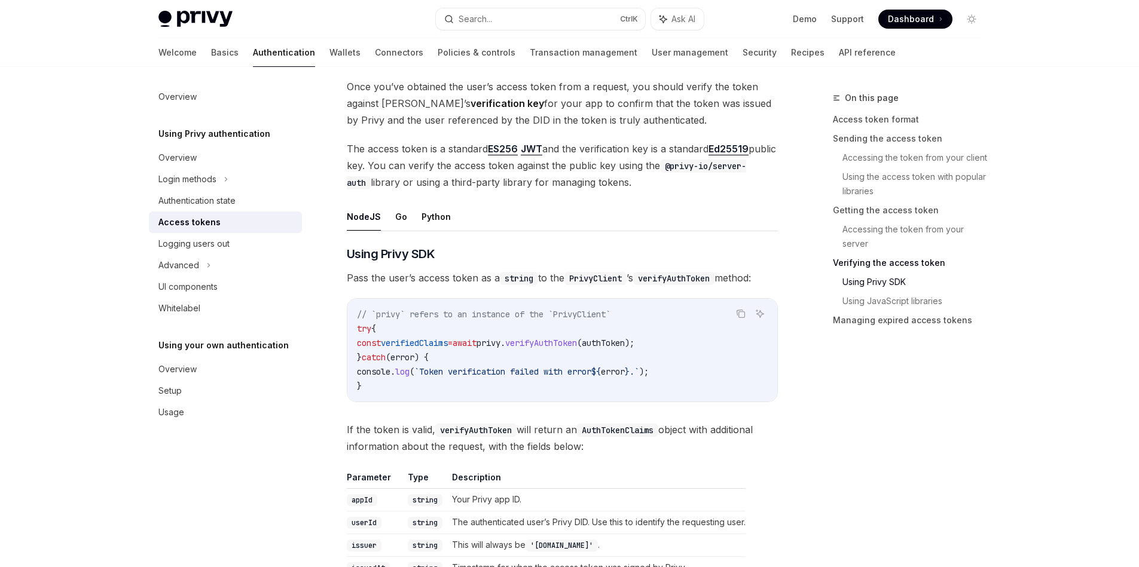
click at [406, 344] on span "verifiedClaims" at bounding box center [414, 343] width 67 height 11
click at [407, 344] on span "verifiedClaims" at bounding box center [414, 343] width 67 height 11
click at [577, 343] on span "verifyAuthToken" at bounding box center [541, 343] width 72 height 11
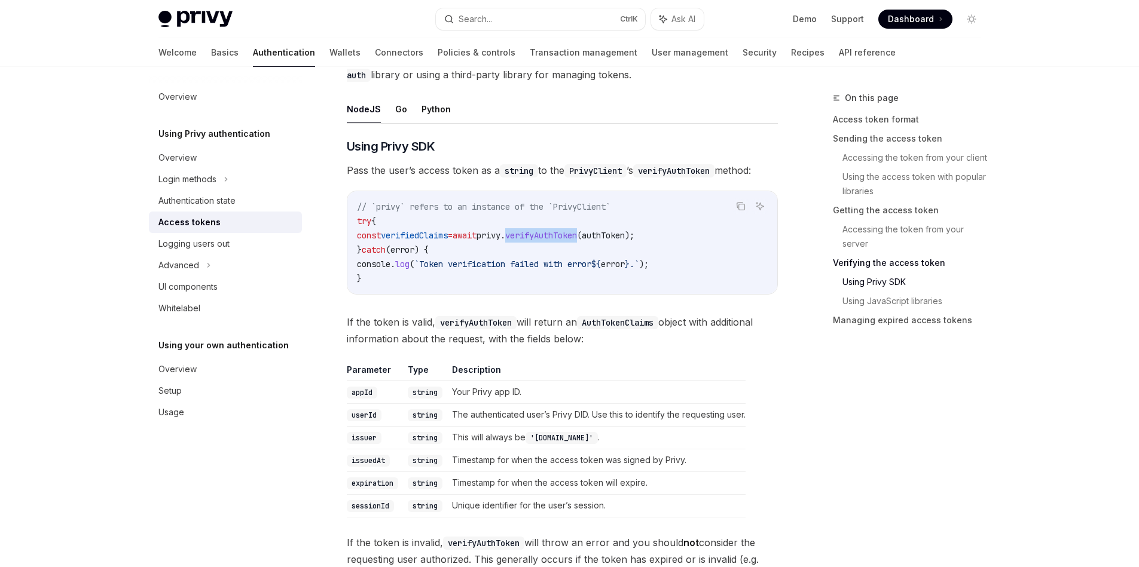
scroll to position [2607, 0]
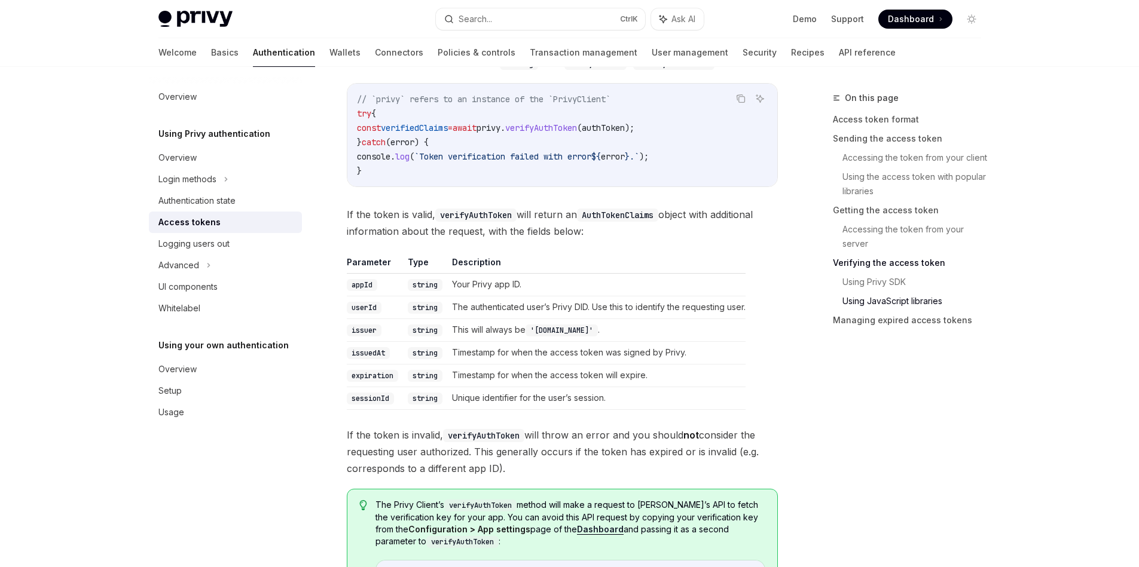
click at [496, 331] on td "This will always be '[DOMAIN_NAME]' ." at bounding box center [596, 330] width 298 height 23
click at [438, 355] on code "string" at bounding box center [425, 353] width 35 height 12
click at [465, 357] on td "Timestamp for when the access token was signed by Privy." at bounding box center [596, 352] width 298 height 23
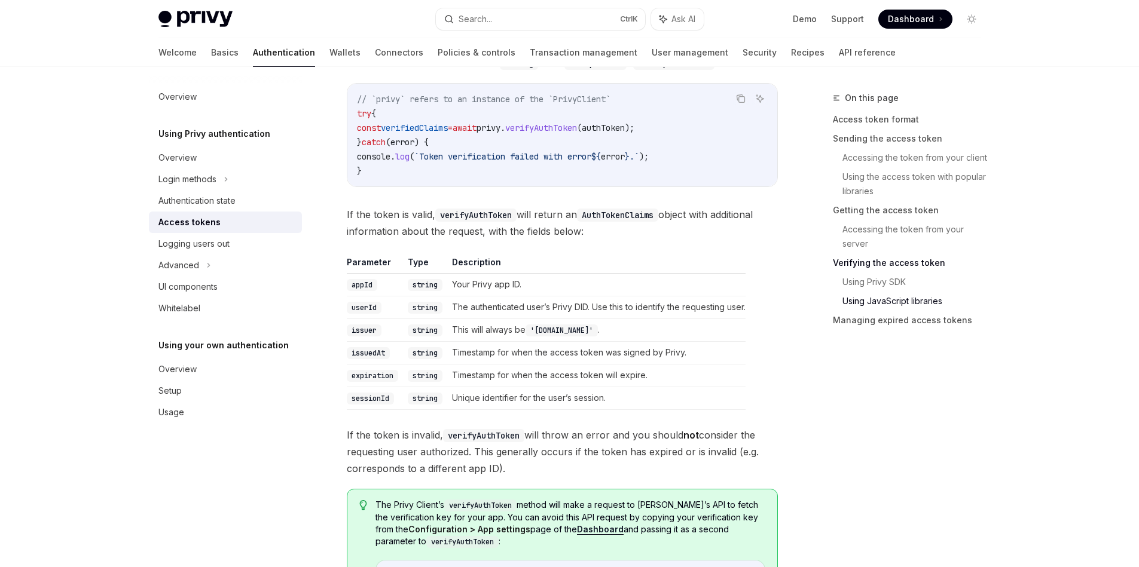
click at [459, 374] on td "Timestamp for when the access token will expire." at bounding box center [596, 375] width 298 height 23
drag, startPoint x: 459, startPoint y: 374, endPoint x: 644, endPoint y: 377, distance: 184.8
click at [644, 377] on td "Timestamp for when the access token will expire." at bounding box center [596, 375] width 298 height 23
click at [463, 401] on td "Unique identifier for the user’s session." at bounding box center [596, 398] width 298 height 23
drag, startPoint x: 463, startPoint y: 401, endPoint x: 593, endPoint y: 395, distance: 129.8
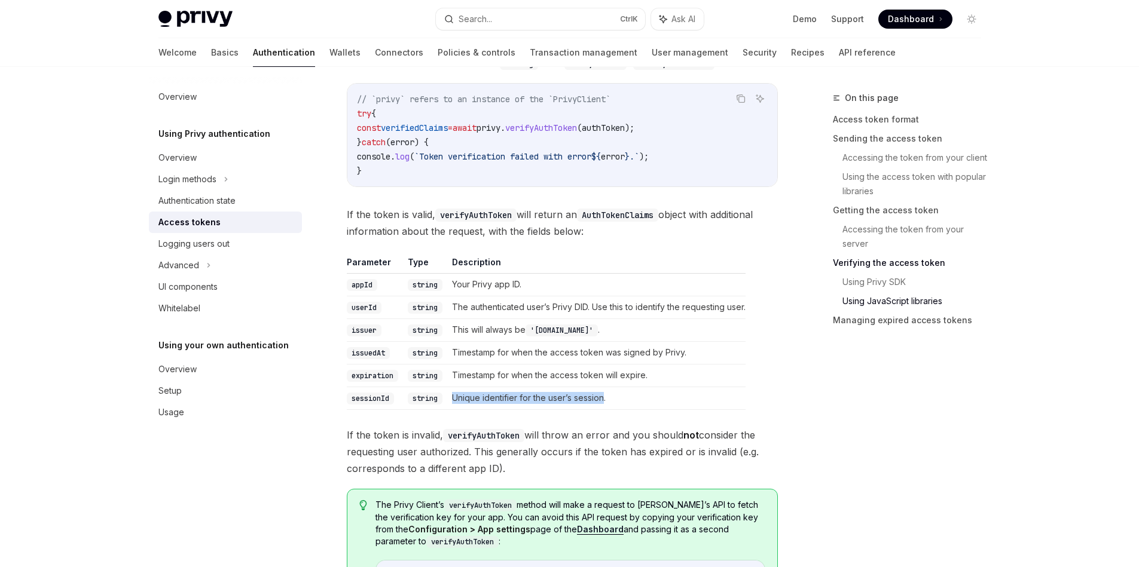
click at [593, 395] on td "Unique identifier for the user’s session." at bounding box center [596, 398] width 298 height 23
click at [592, 311] on td "The authenticated user’s Privy DID. Use this to identify the requesting user." at bounding box center [596, 307] width 298 height 23
drag, startPoint x: 592, startPoint y: 311, endPoint x: 698, endPoint y: 313, distance: 105.2
click at [698, 313] on td "The authenticated user’s Privy DID. Use this to identify the requesting user." at bounding box center [596, 307] width 298 height 23
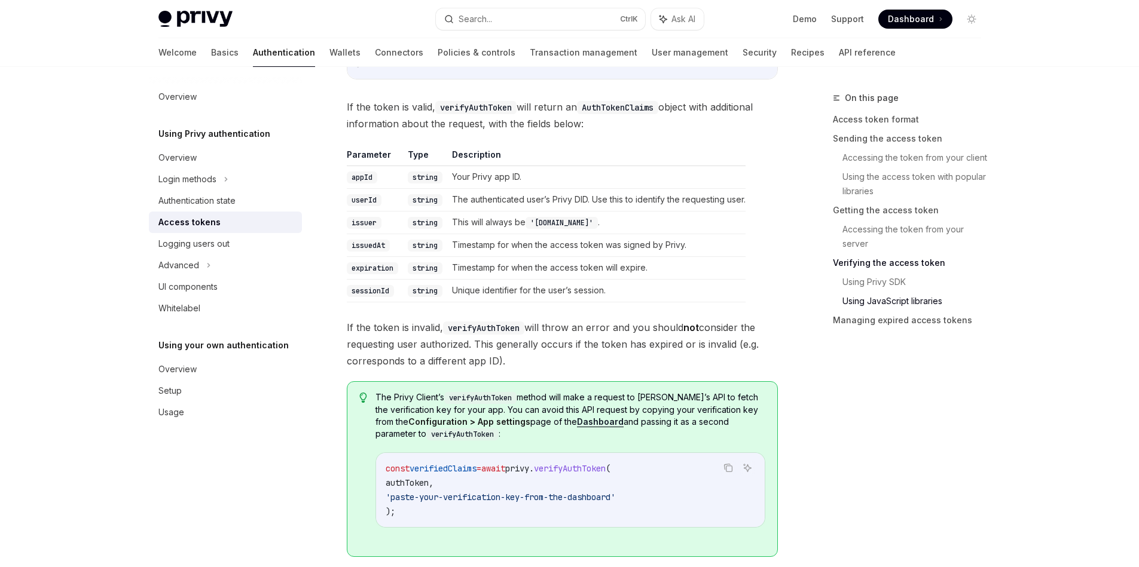
click at [533, 319] on span "If the token is invalid, verifyAuthToken will throw an error and you should not…" at bounding box center [562, 344] width 431 height 50
click at [534, 323] on span "If the token is invalid, verifyAuthToken will throw an error and you should not…" at bounding box center [562, 344] width 431 height 50
drag, startPoint x: 531, startPoint y: 326, endPoint x: 624, endPoint y: 341, distance: 93.3
click at [639, 325] on span "If the token is invalid, verifyAuthToken will throw an error and you should not…" at bounding box center [562, 344] width 431 height 50
click at [602, 349] on span "If the token is invalid, verifyAuthToken will throw an error and you should not…" at bounding box center [562, 344] width 431 height 50
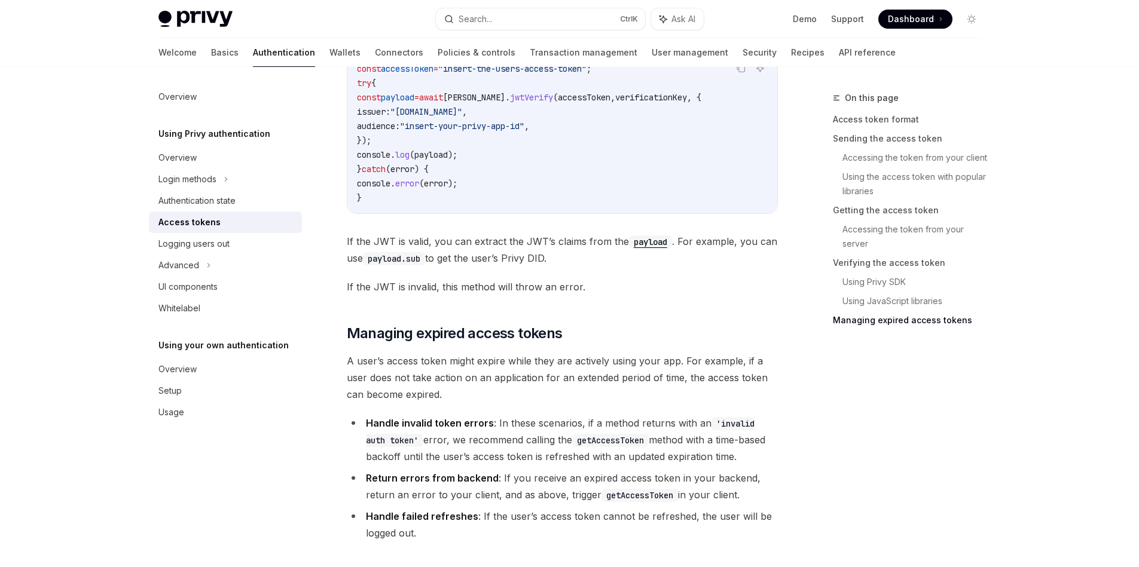
scroll to position [3683, 0]
